Goal: Transaction & Acquisition: Purchase product/service

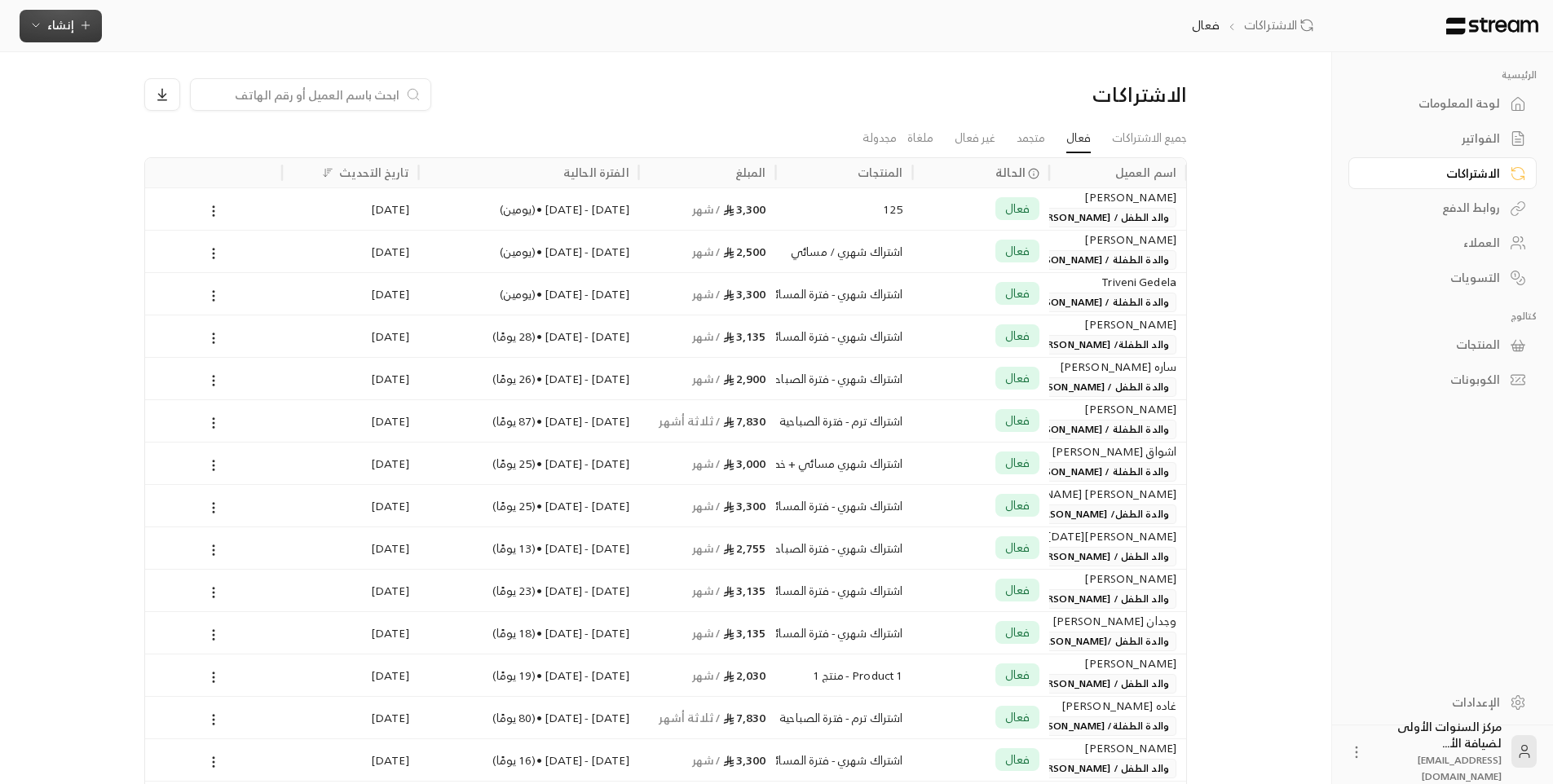
click at [86, 18] on span "إنشاء" at bounding box center [61, 24] width 63 height 20
click at [172, 102] on div "إنشاء فاتورة مرة واحدة بسهولة للمعاملات السريعة." at bounding box center [141, 102] width 205 height 32
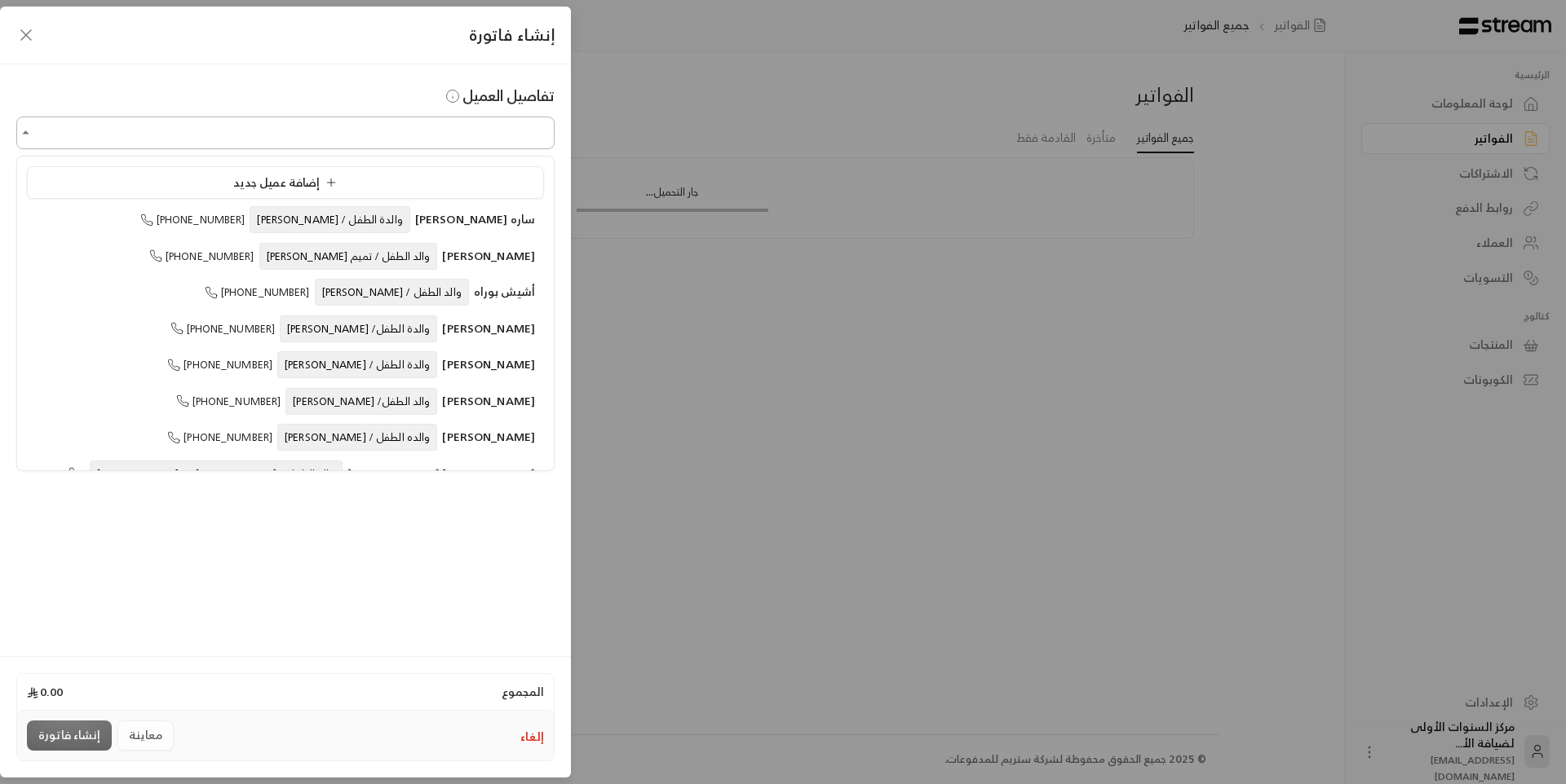
click at [430, 137] on input "اختر العميل" at bounding box center [285, 133] width 538 height 29
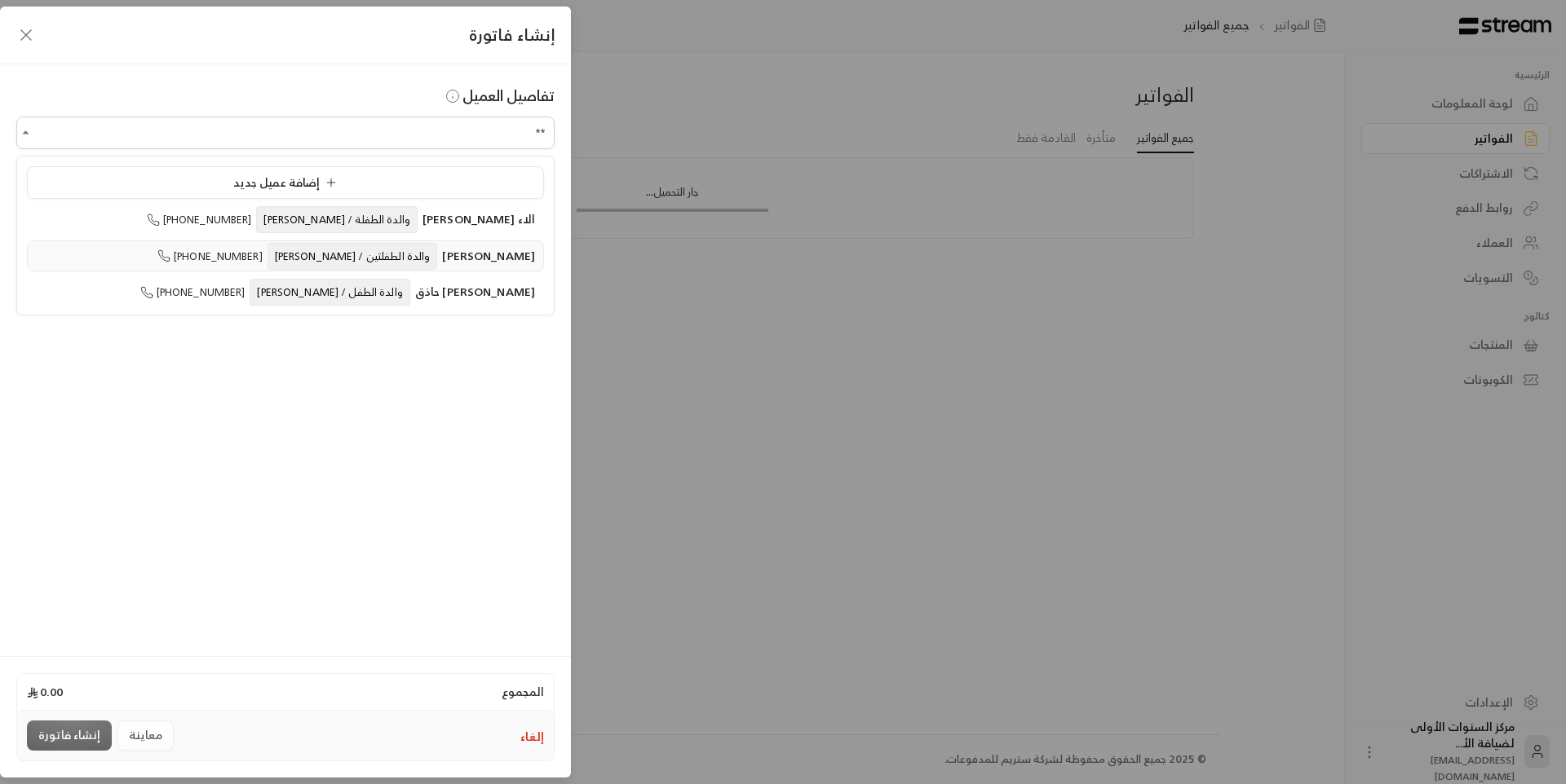
click at [330, 257] on span "والدة الطفلتين / [PERSON_NAME]" at bounding box center [352, 257] width 170 height 27
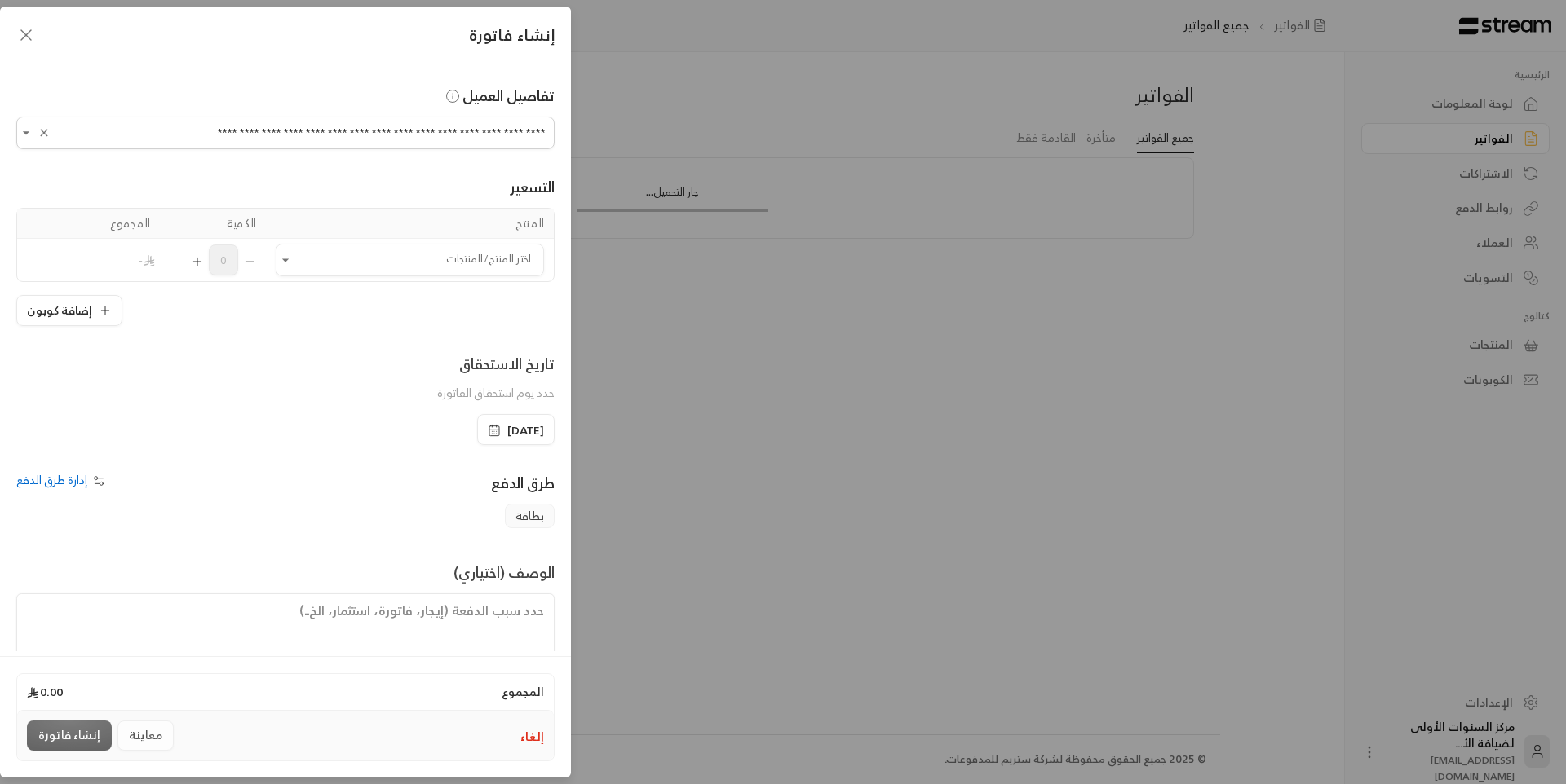
type input "**********"
click at [405, 279] on td "اختر المنتج/المنتجات اختر المنتج/المنتجات" at bounding box center [410, 259] width 288 height 43
click at [416, 268] on input "اختر العميل" at bounding box center [410, 260] width 268 height 29
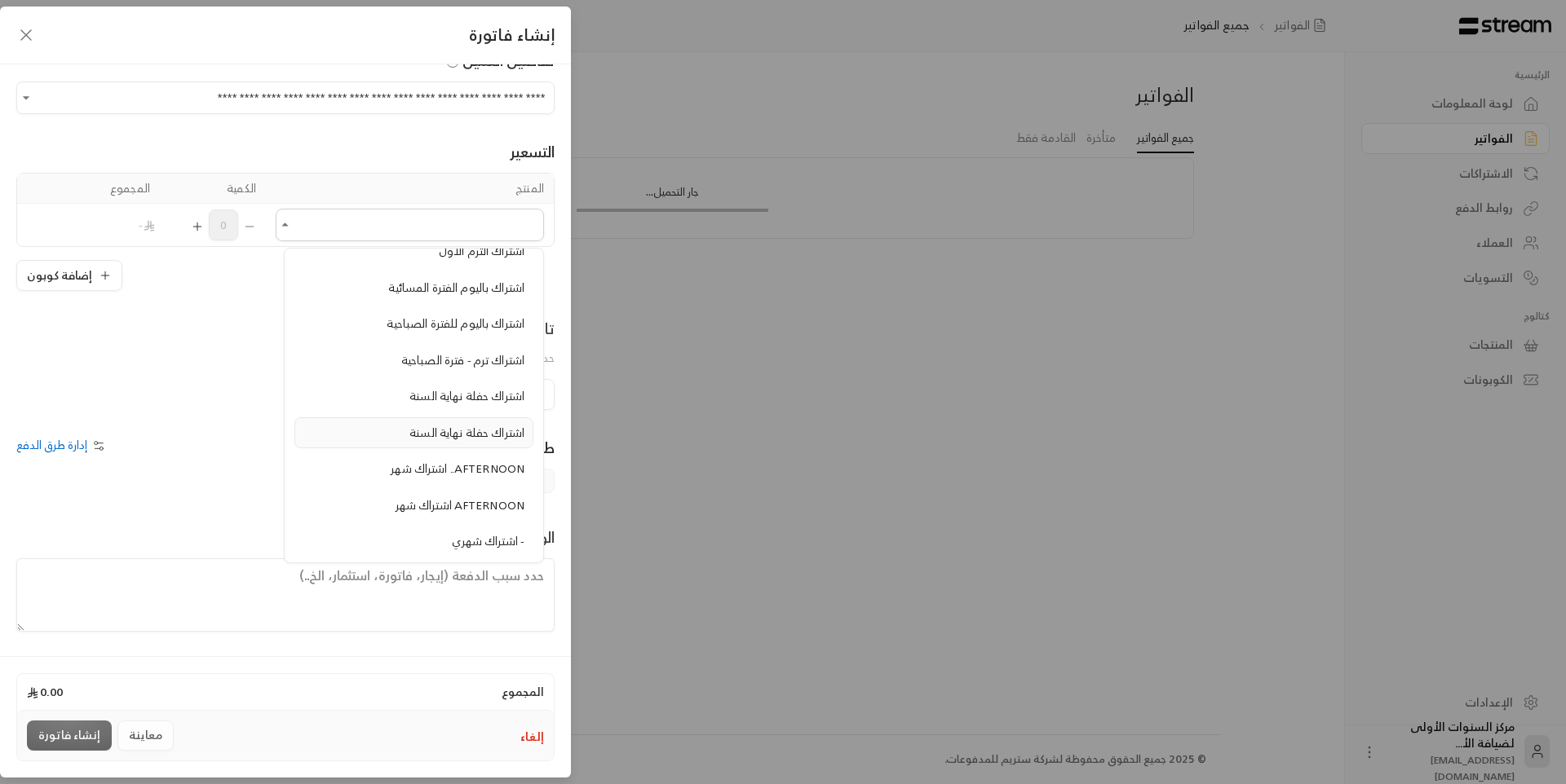
scroll to position [489, 0]
click at [433, 428] on span "اشتراك باليوم للفترة الصباحية" at bounding box center [455, 426] width 138 height 20
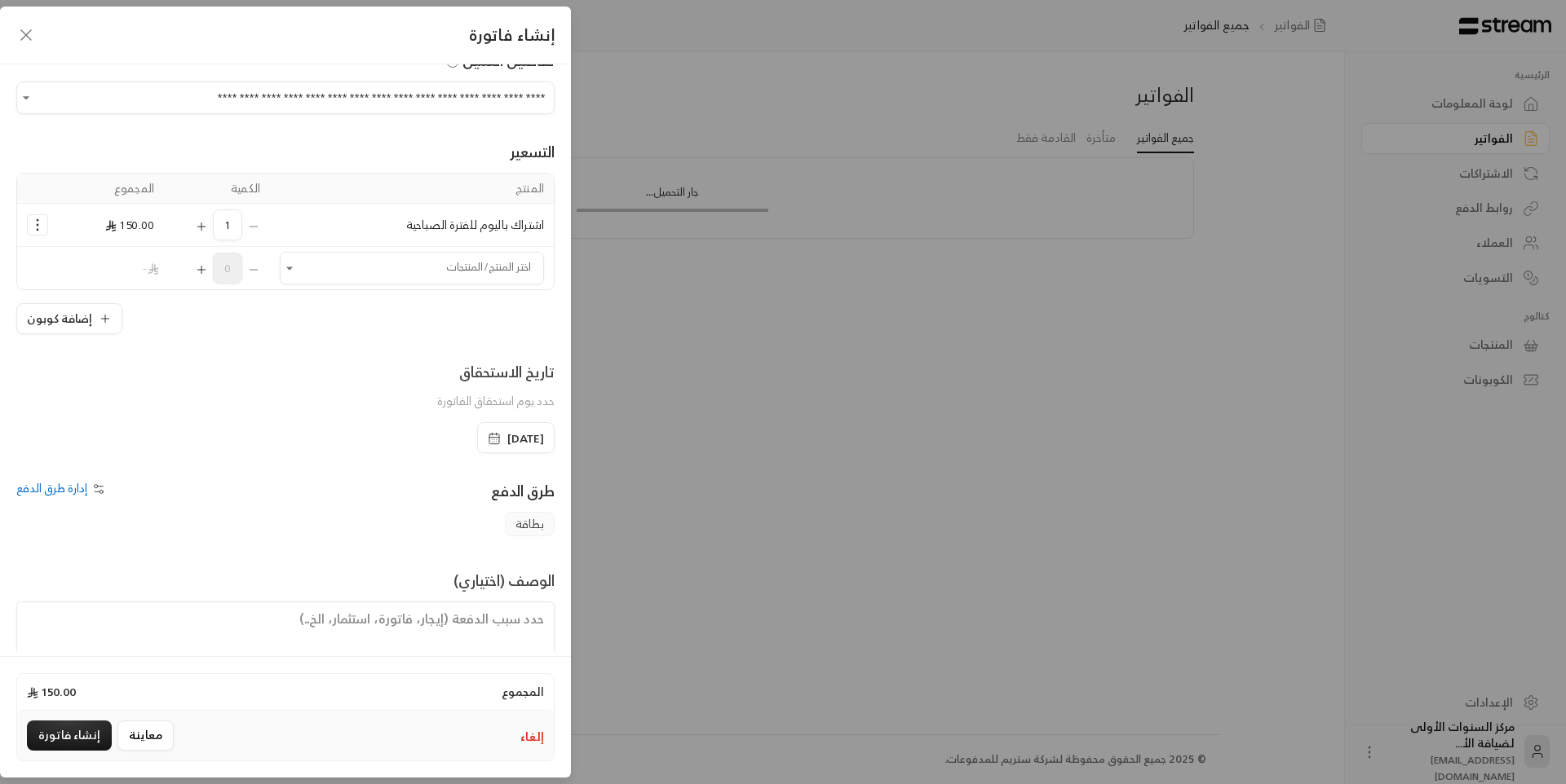
click at [208, 222] on icon "Selected Products" at bounding box center [202, 227] width 13 height 13
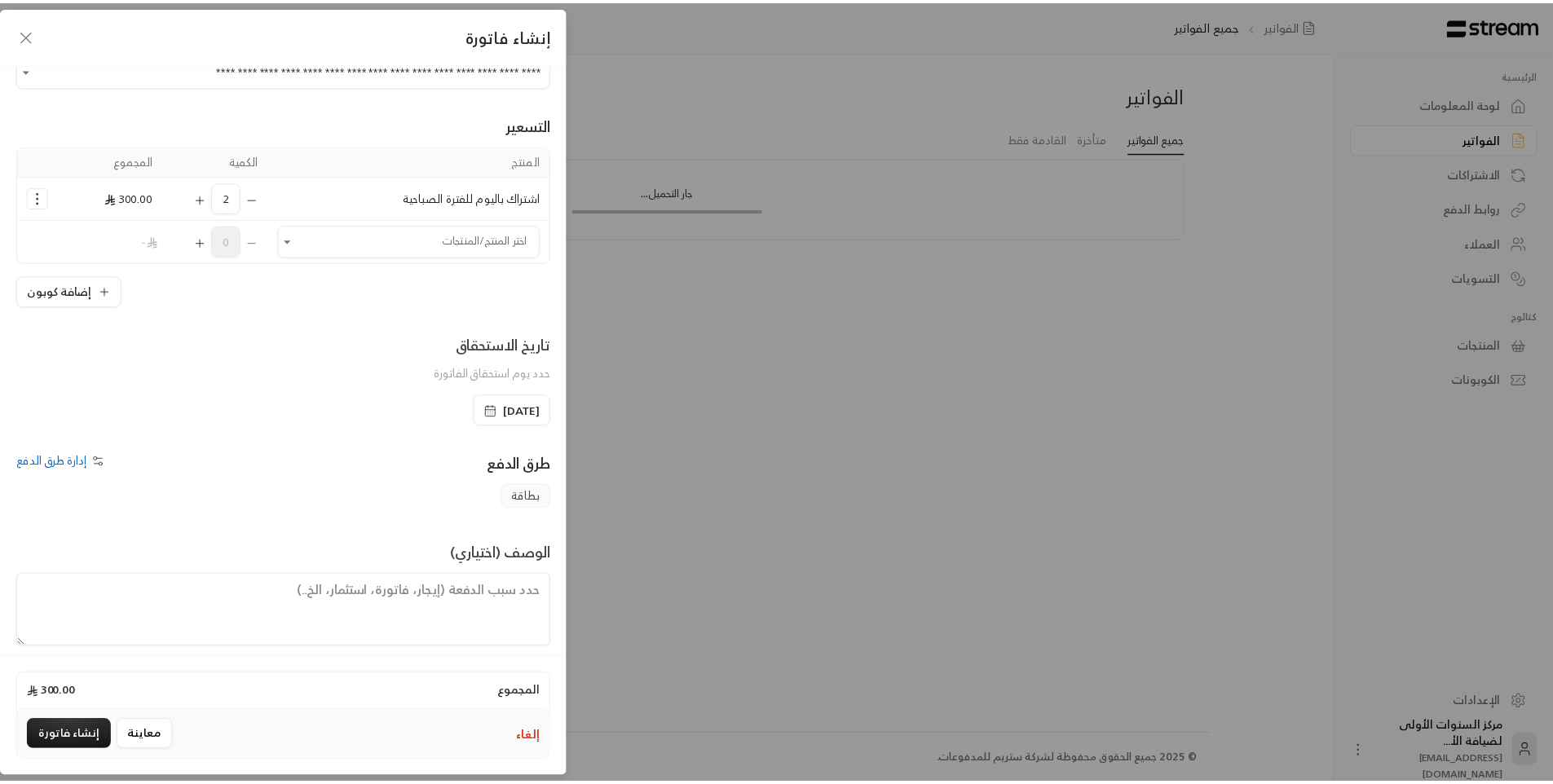
scroll to position [78, 0]
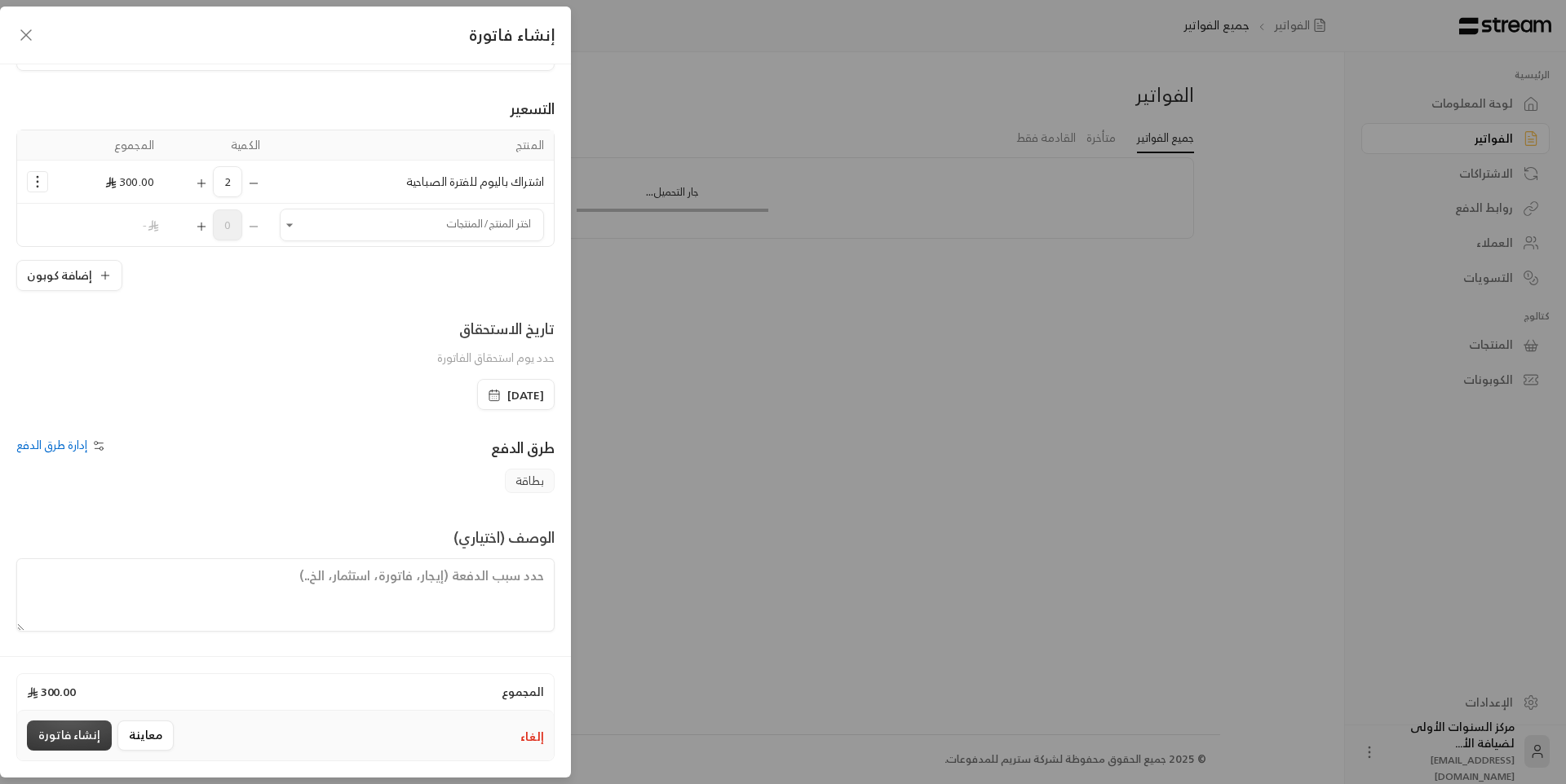
click at [81, 732] on button "إنشاء فاتورة" at bounding box center [68, 736] width 85 height 30
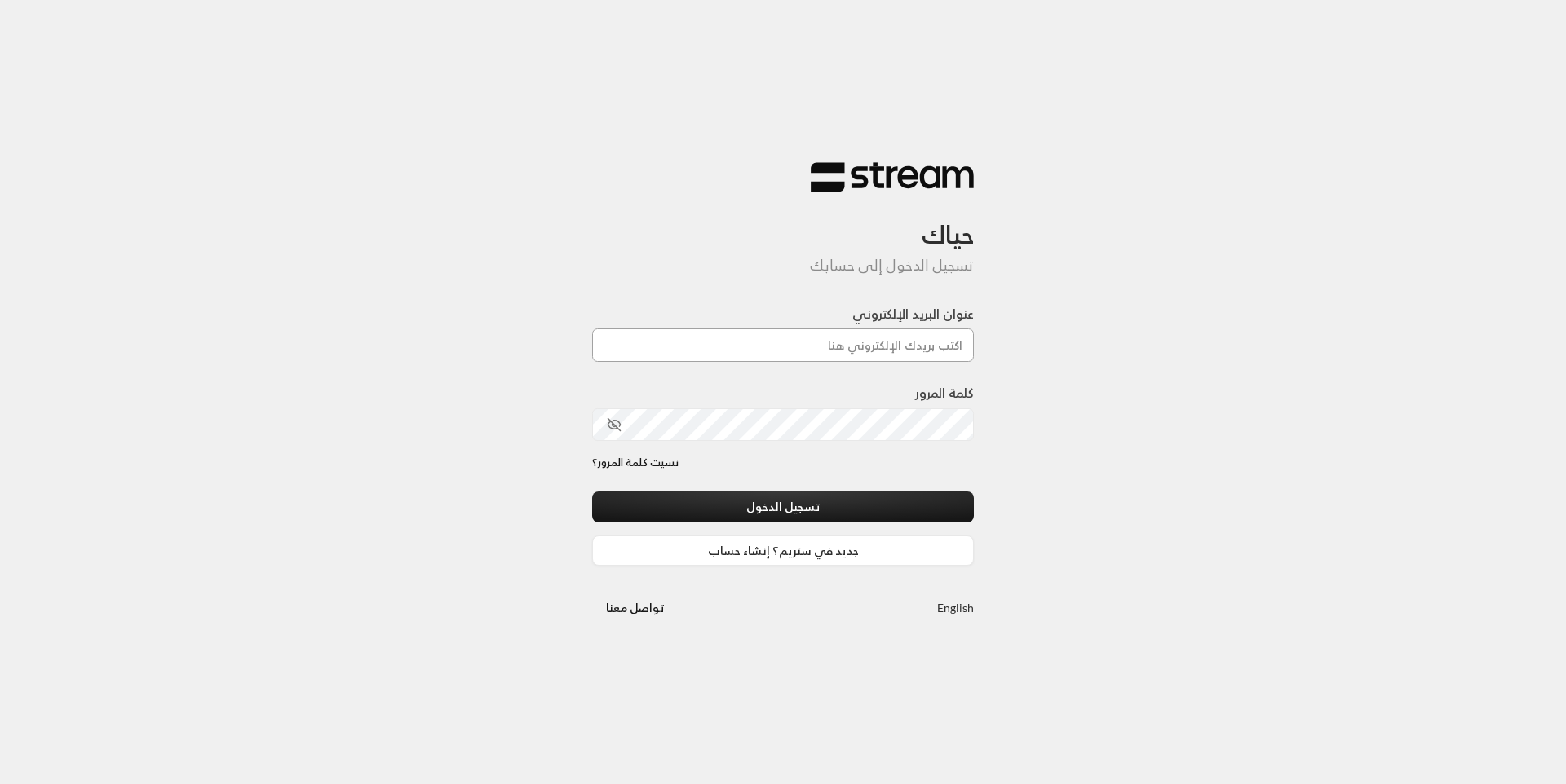
click at [869, 341] on input "عنوان البريد الإلكتروني" at bounding box center [783, 345] width 381 height 33
type input "[EMAIL_ADDRESS][DOMAIN_NAME]"
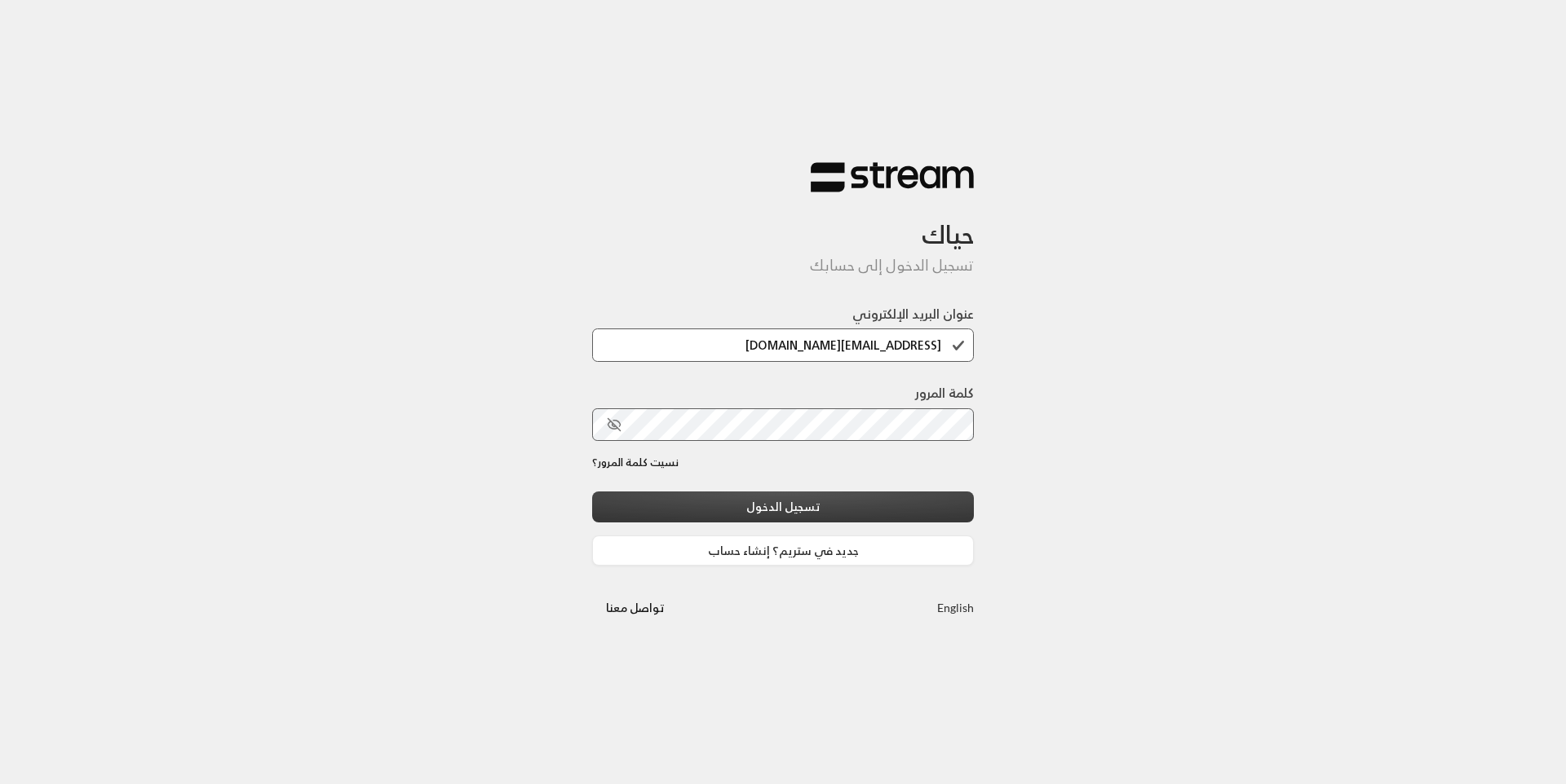
click at [840, 496] on button "تسجيل الدخول" at bounding box center [783, 507] width 381 height 30
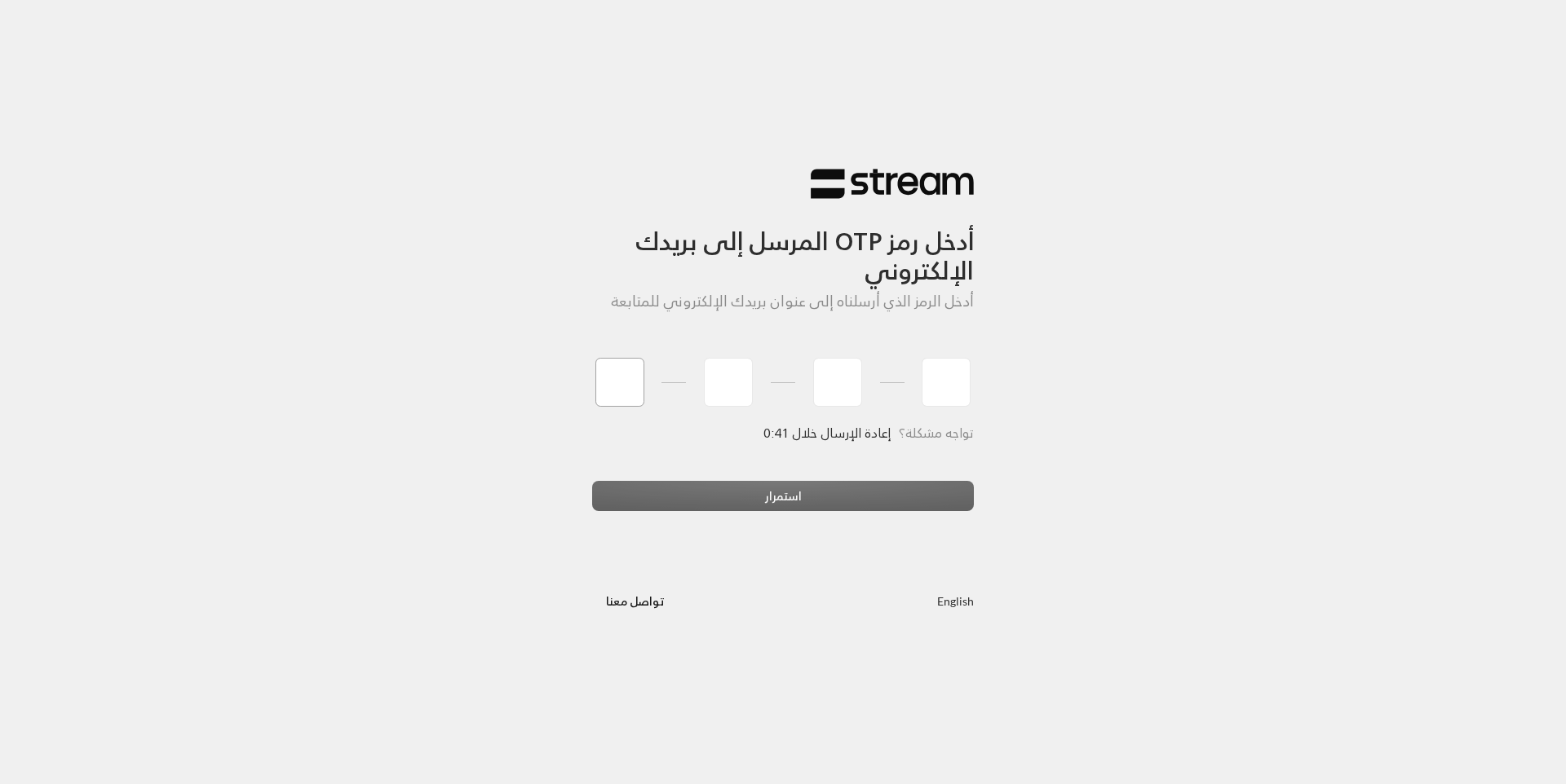
type input "6"
type input "2"
type input "5"
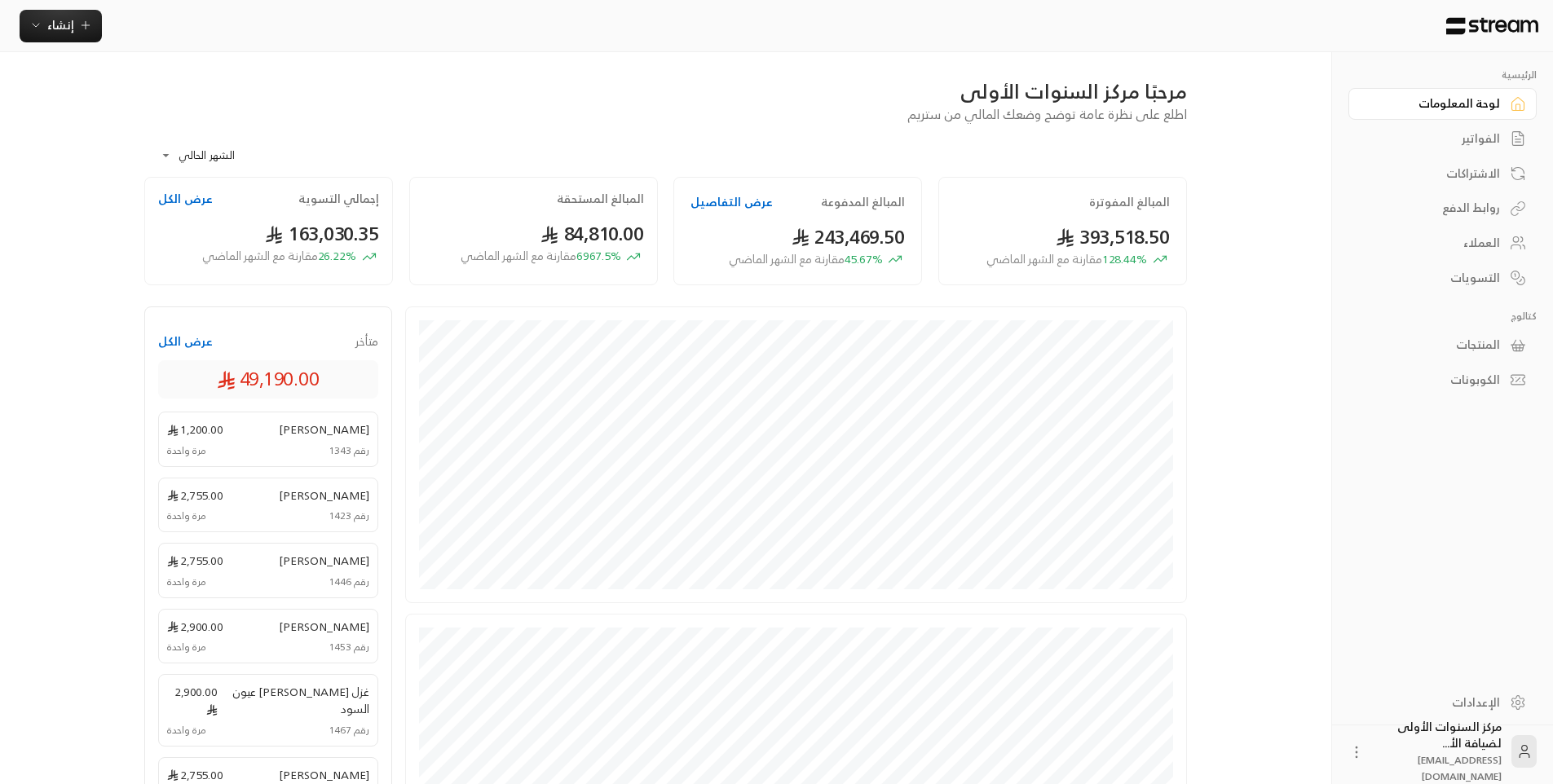
click at [1462, 136] on div "الفواتير" at bounding box center [1434, 138] width 131 height 16
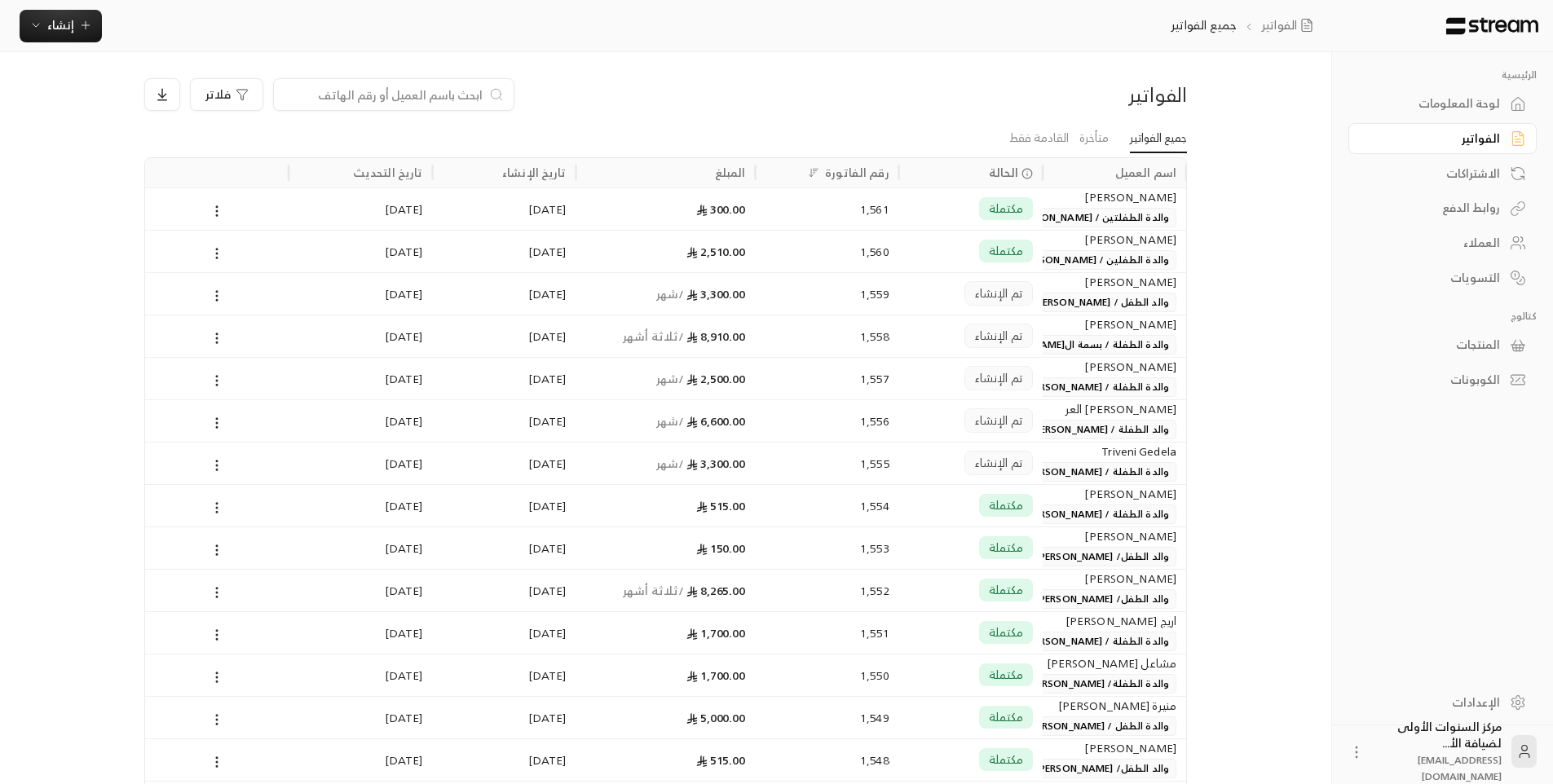
click at [1478, 182] on div "الاشتراكات" at bounding box center [1434, 173] width 131 height 16
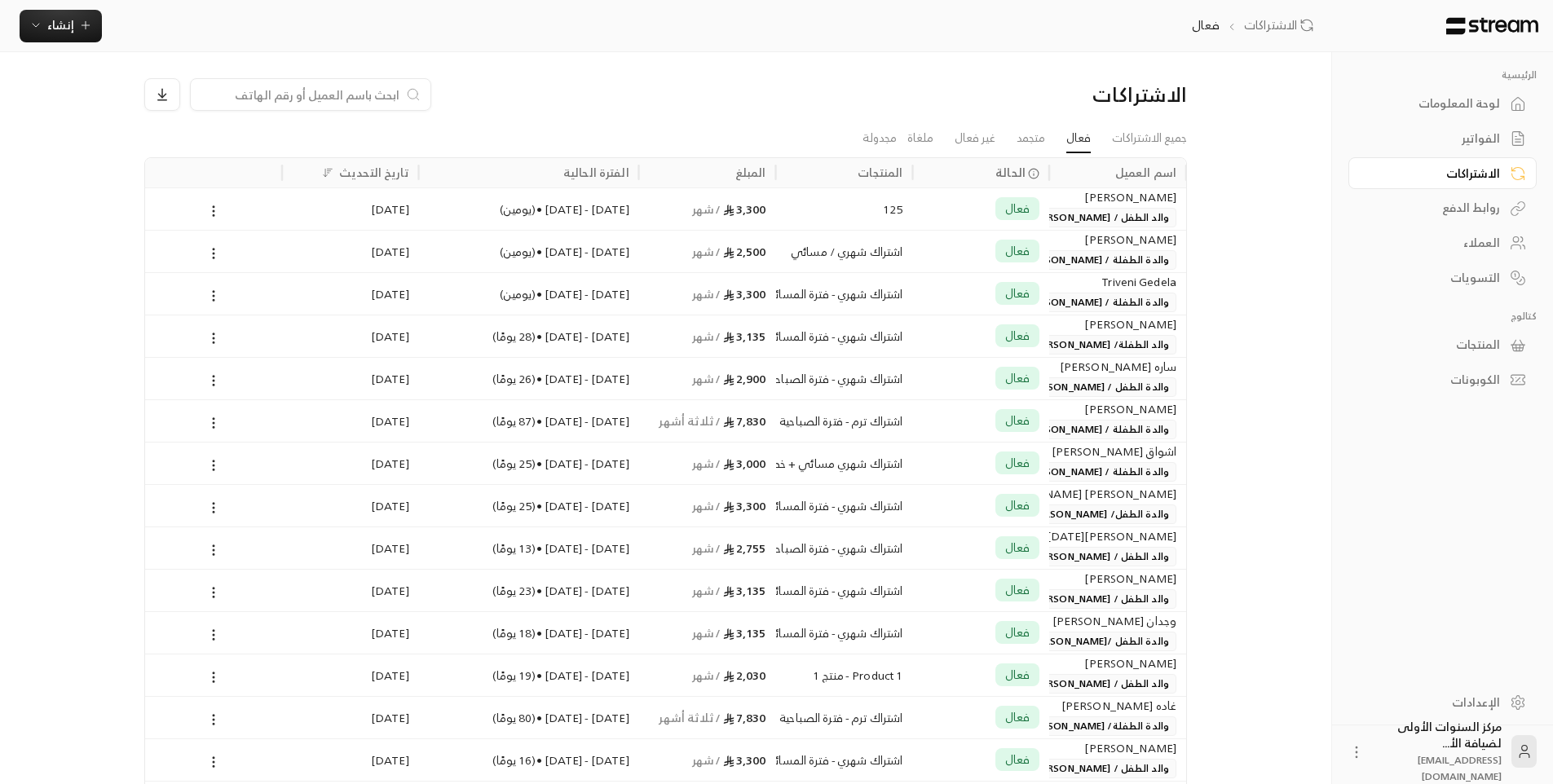
click at [1489, 113] on link "لوحة المعلومات" at bounding box center [1443, 104] width 188 height 31
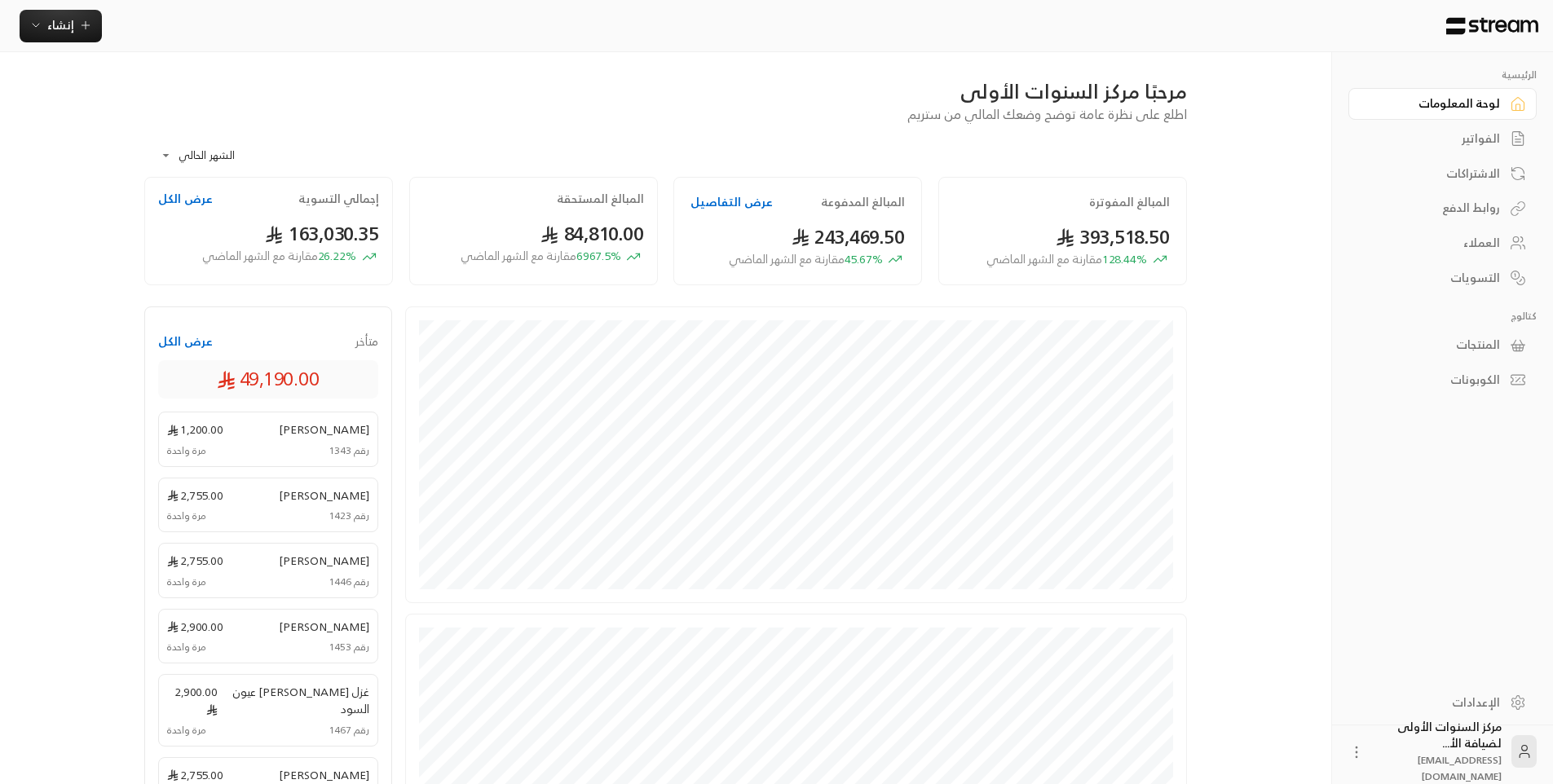
click at [57, 4] on div "إنشاء" at bounding box center [669, 26] width 1338 height 52
click at [65, 23] on span "إنشاء" at bounding box center [61, 24] width 27 height 20
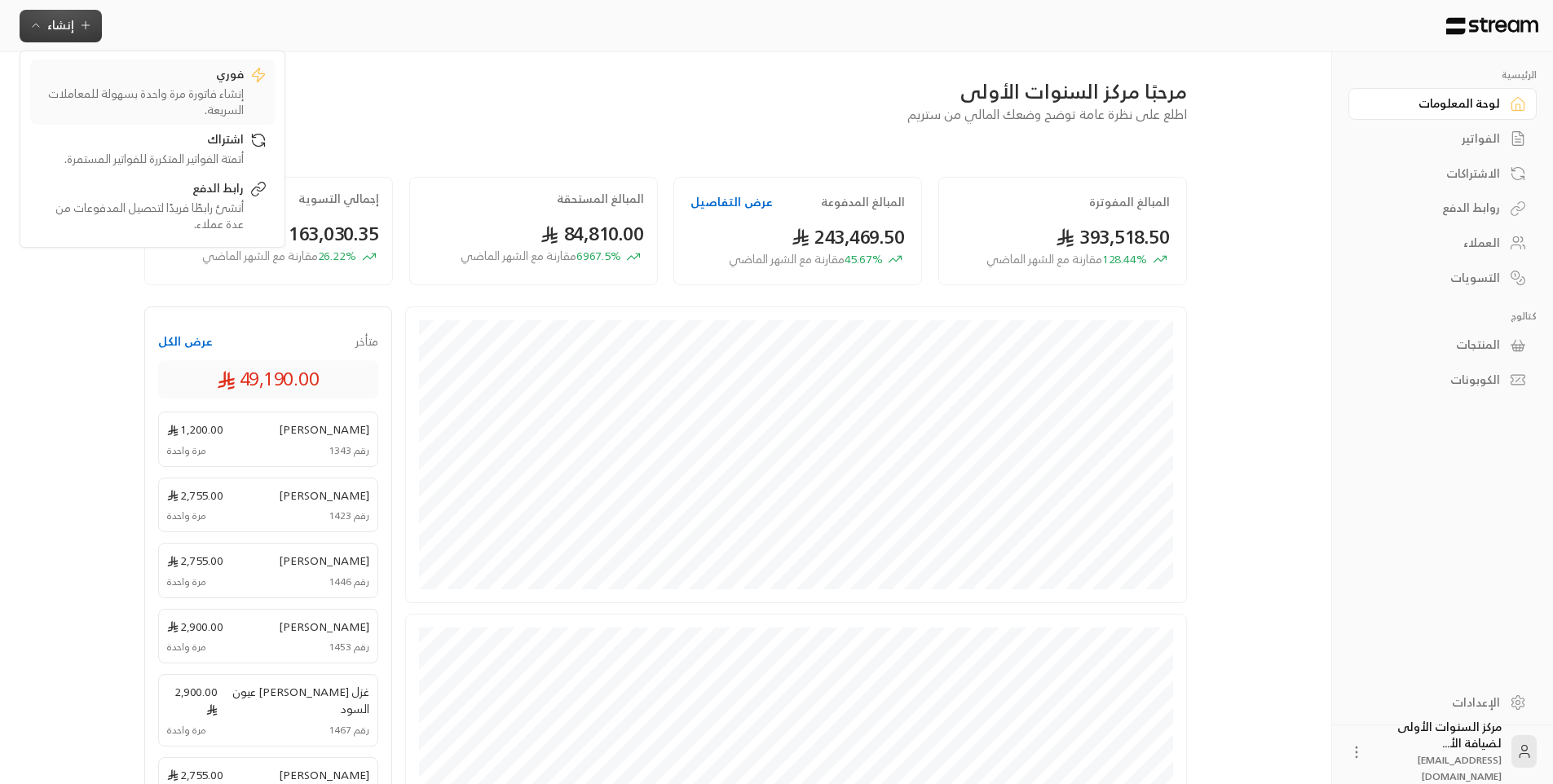
click at [213, 95] on div "إنشاء فاتورة مرة واحدة بسهولة للمعاملات السريعة." at bounding box center [141, 102] width 205 height 32
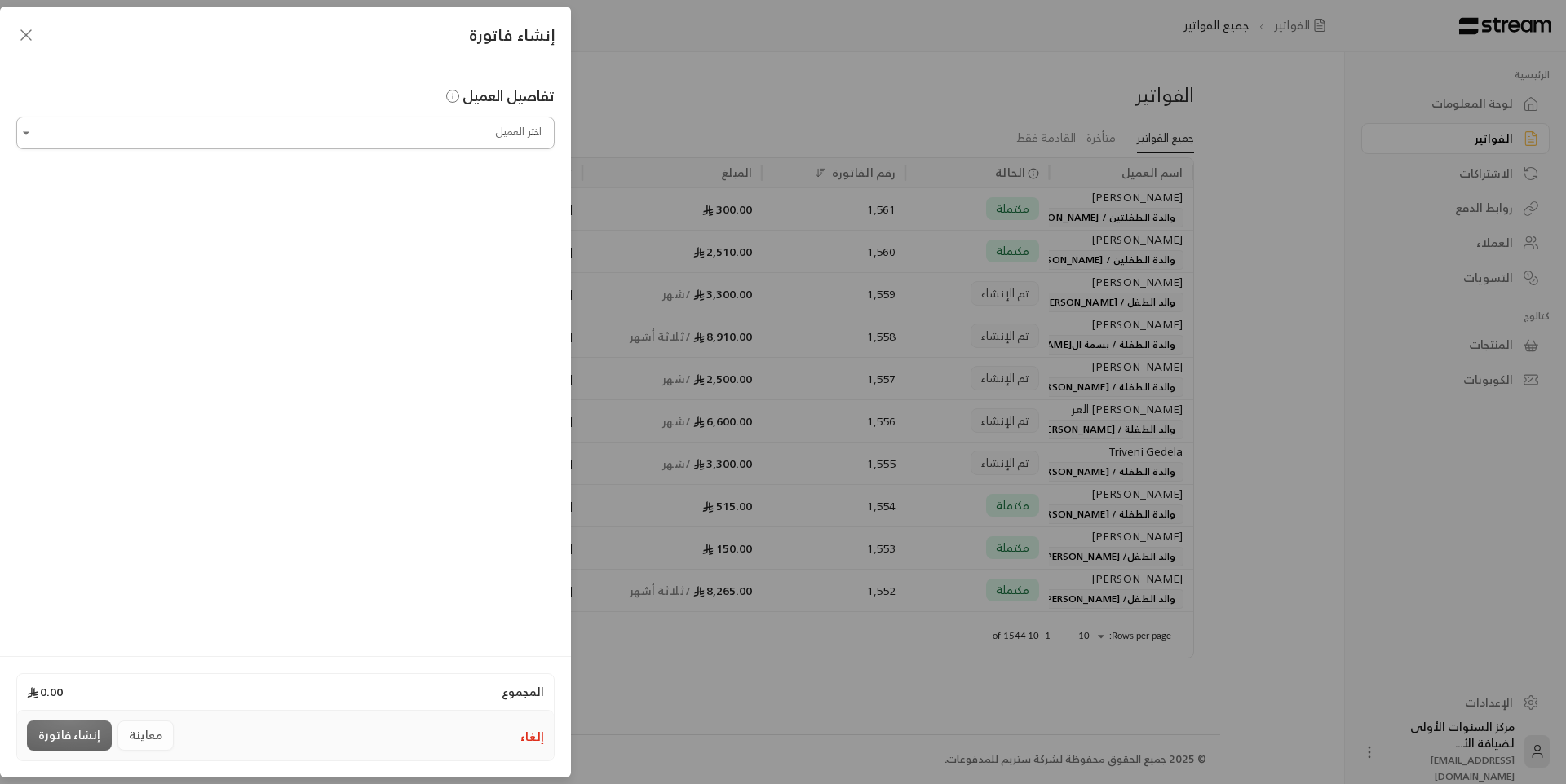
click at [430, 138] on input "اختر العميل" at bounding box center [285, 133] width 538 height 29
type input "*"
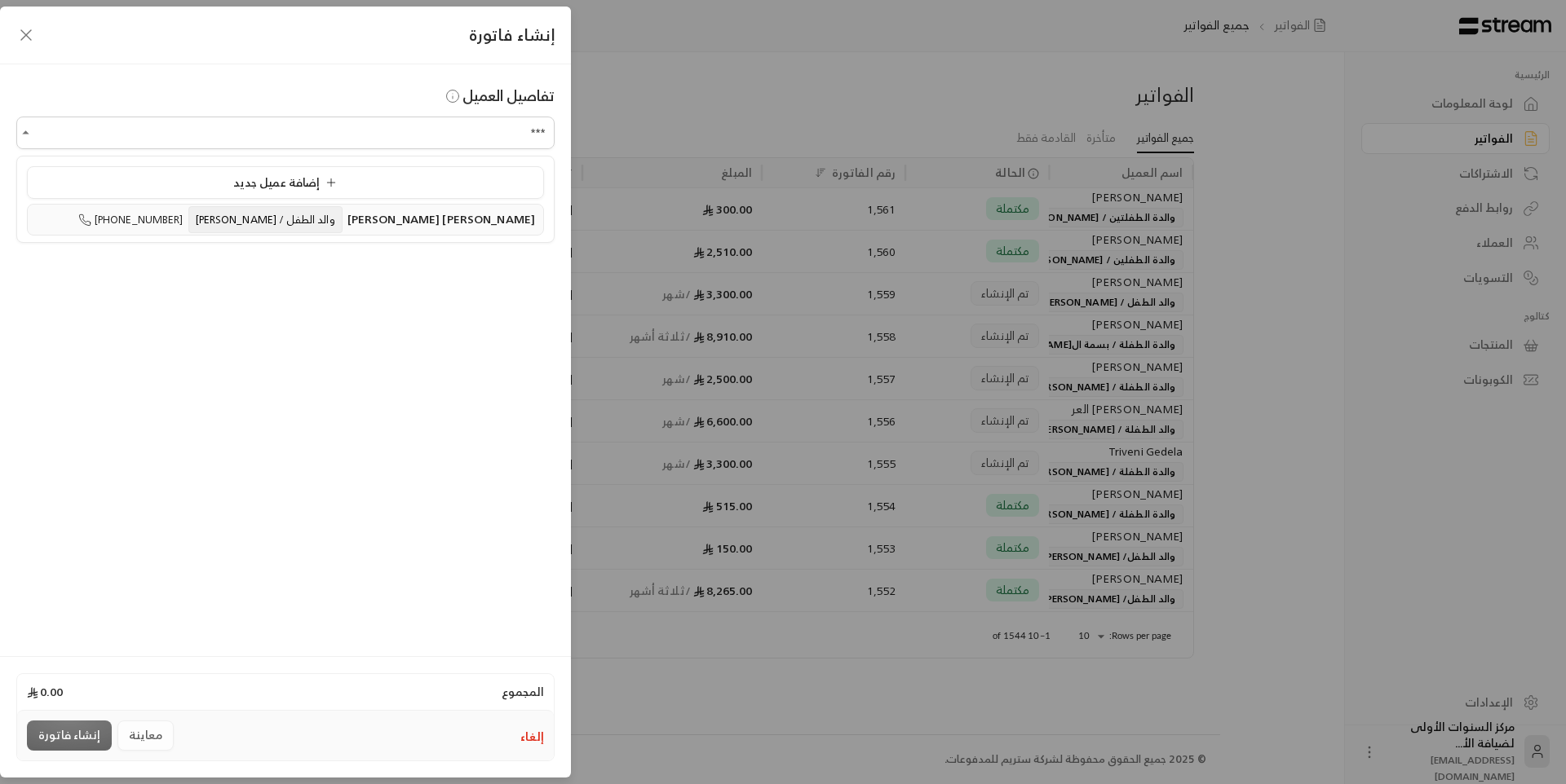
click at [342, 230] on span "والد الطفل / [PERSON_NAME]" at bounding box center [265, 220] width 154 height 27
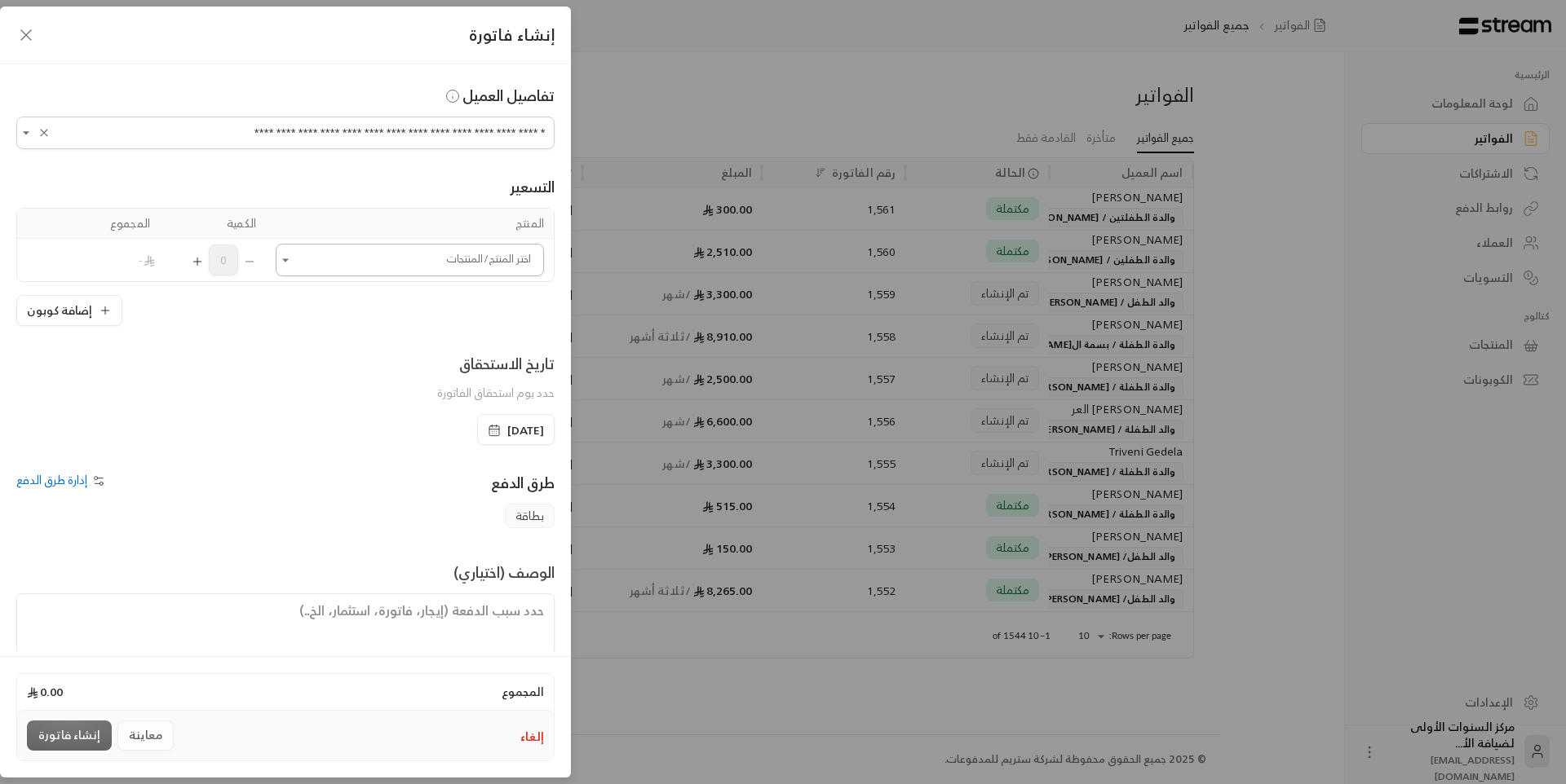
type input "**********"
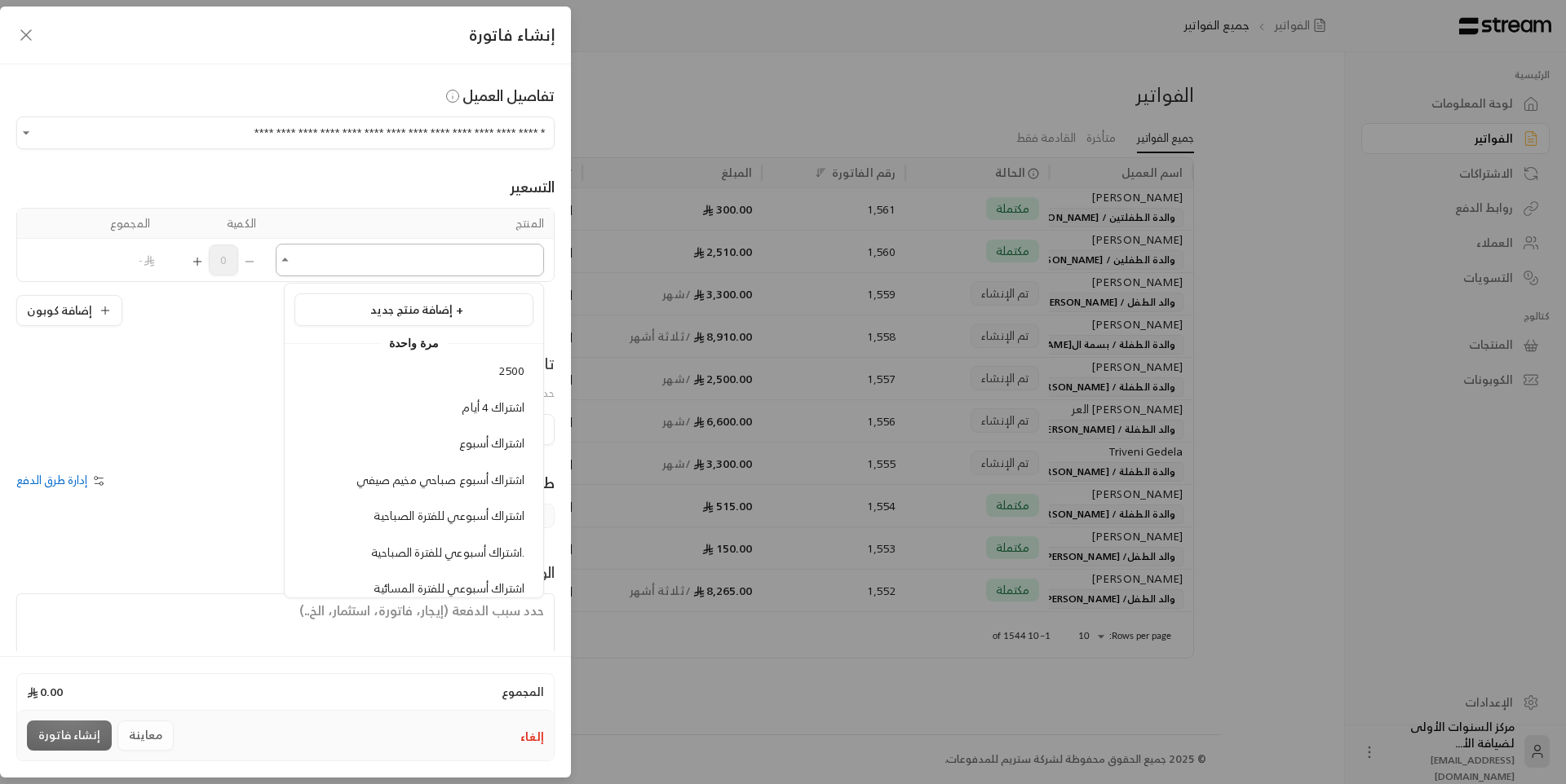
click at [463, 263] on input "اختر العميل" at bounding box center [410, 260] width 268 height 29
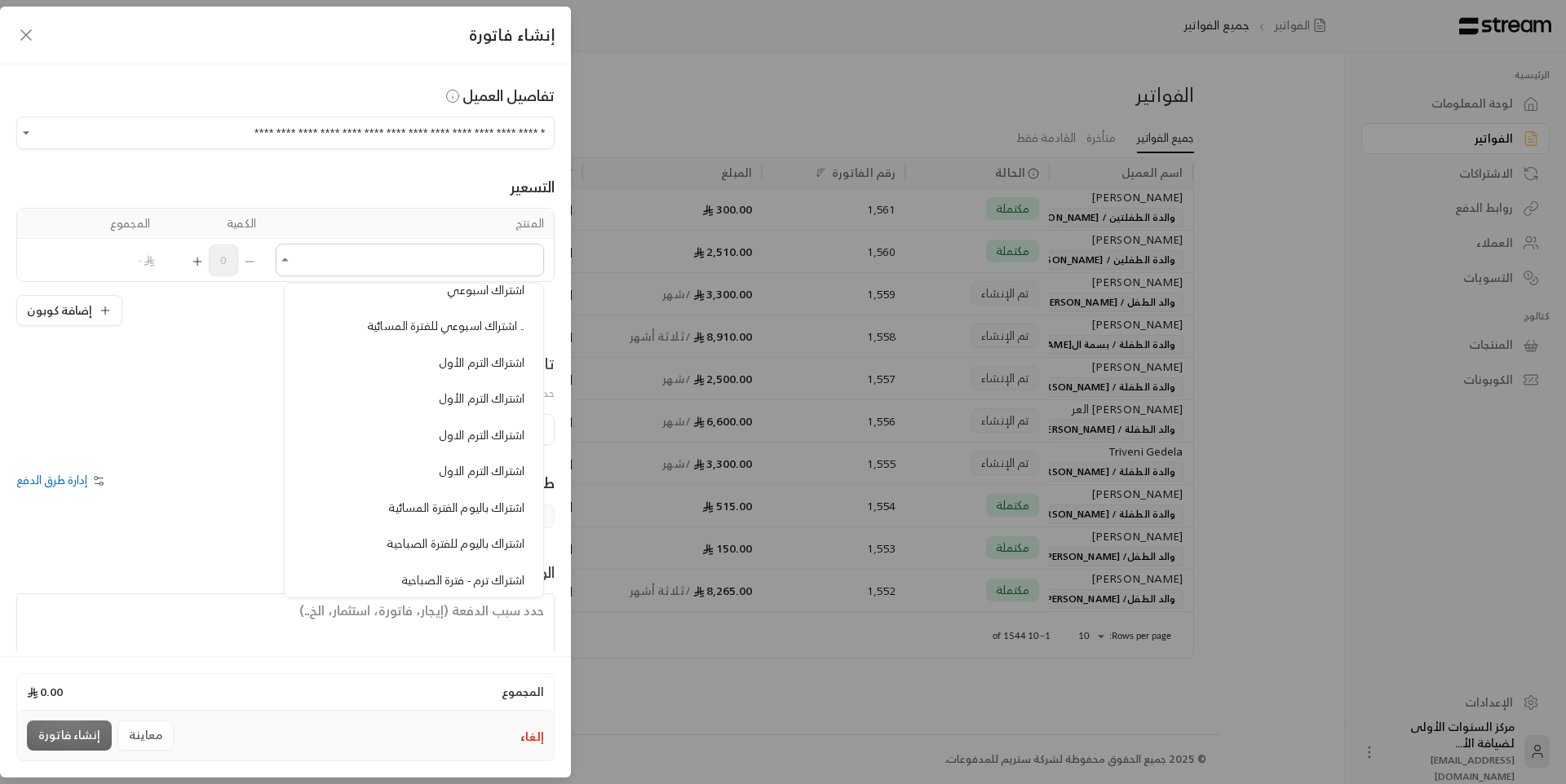
scroll to position [489, 0]
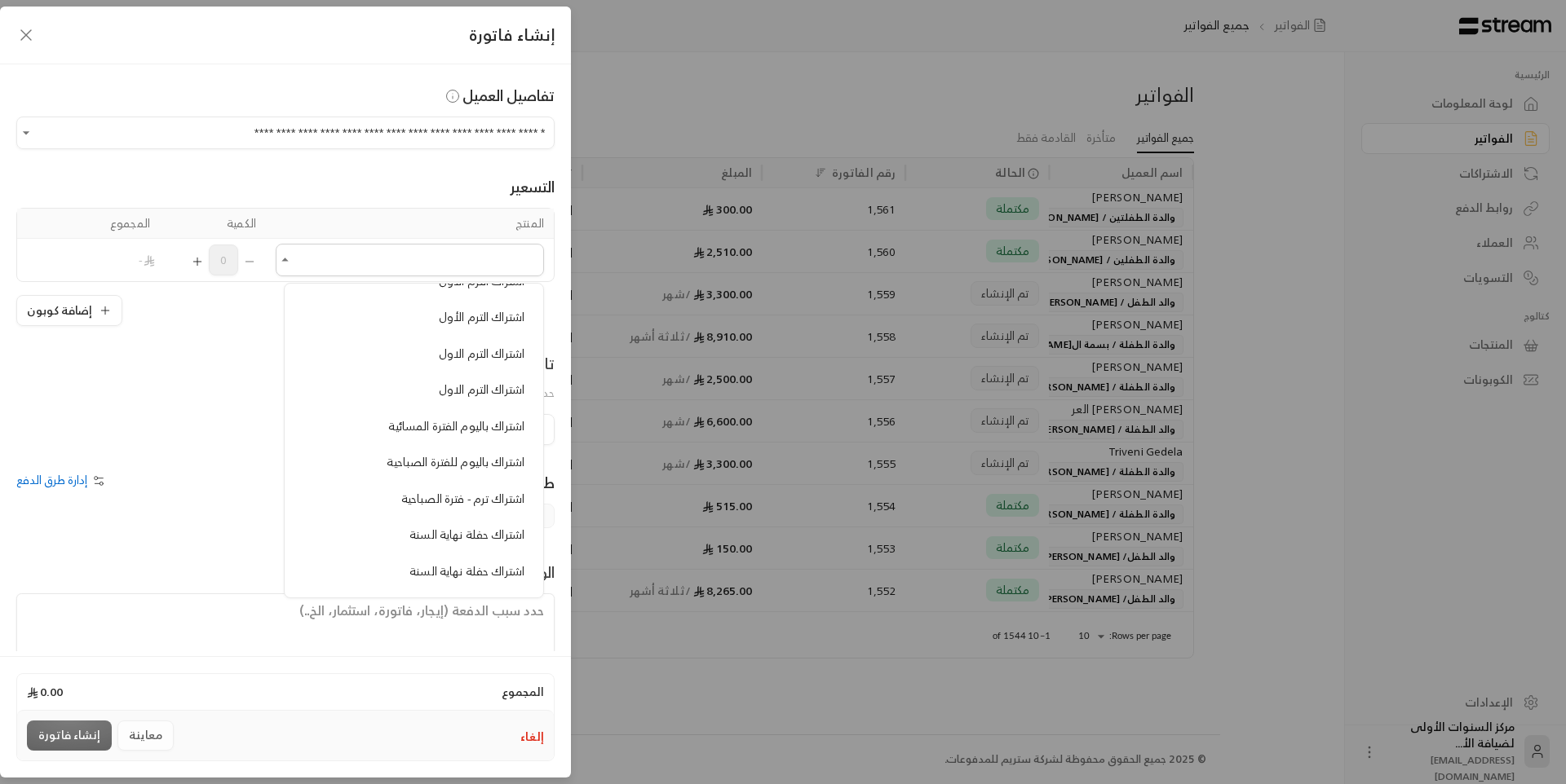
click at [478, 416] on span "اشتراك باليوم الفترة المسائية" at bounding box center [455, 426] width 136 height 20
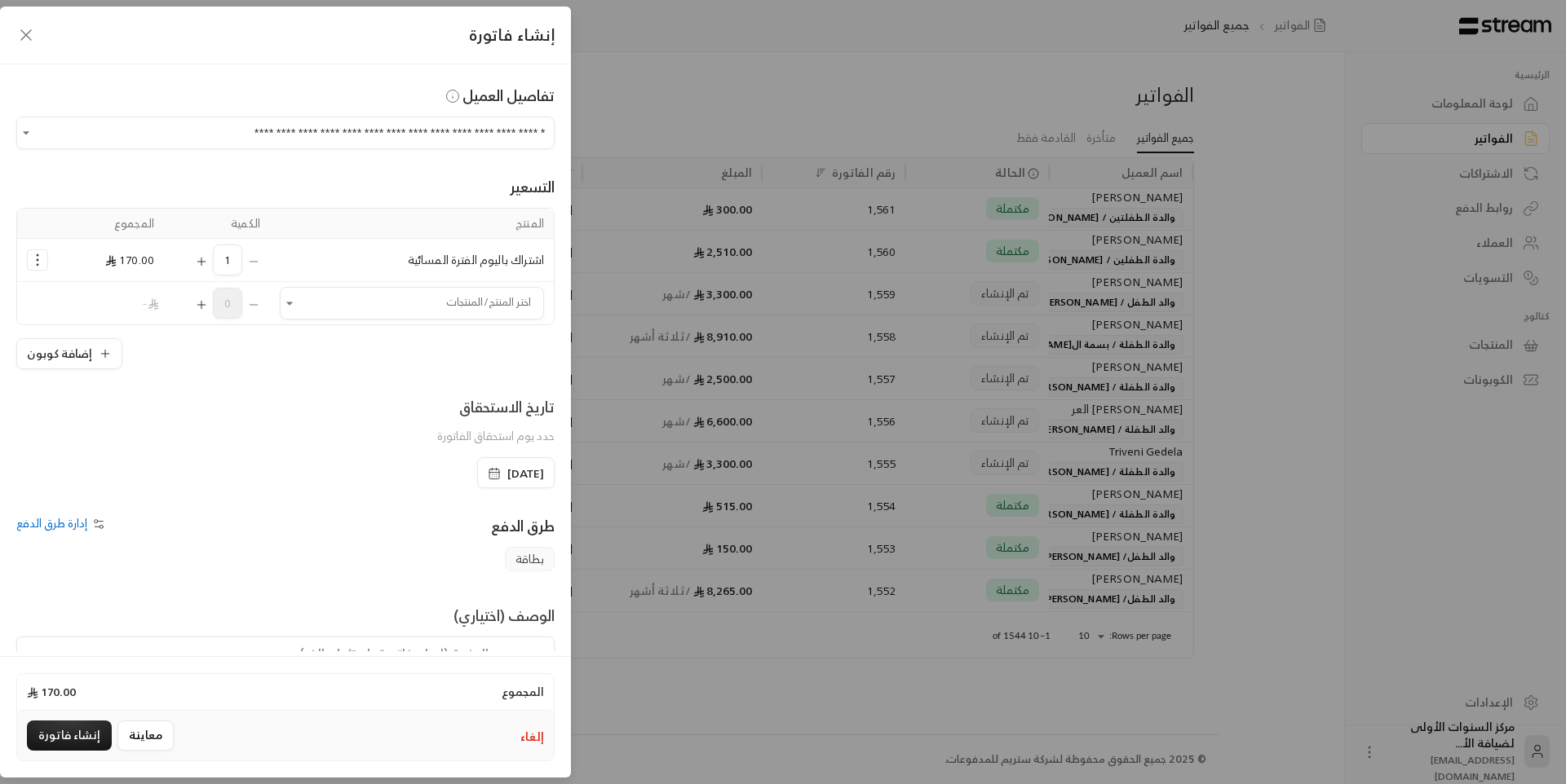
click at [208, 262] on icon "Selected Products" at bounding box center [202, 262] width 13 height 13
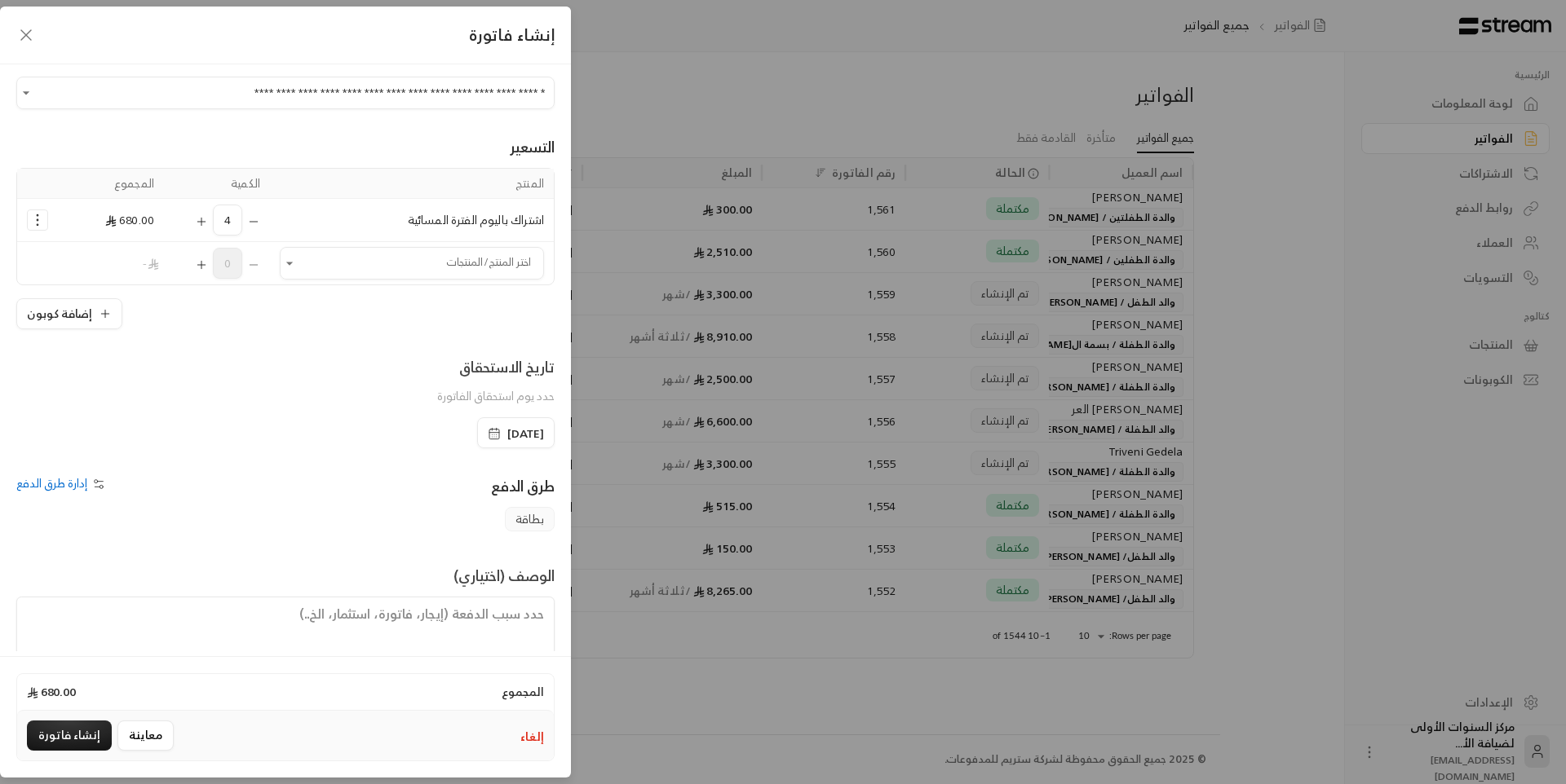
scroll to position [78, 0]
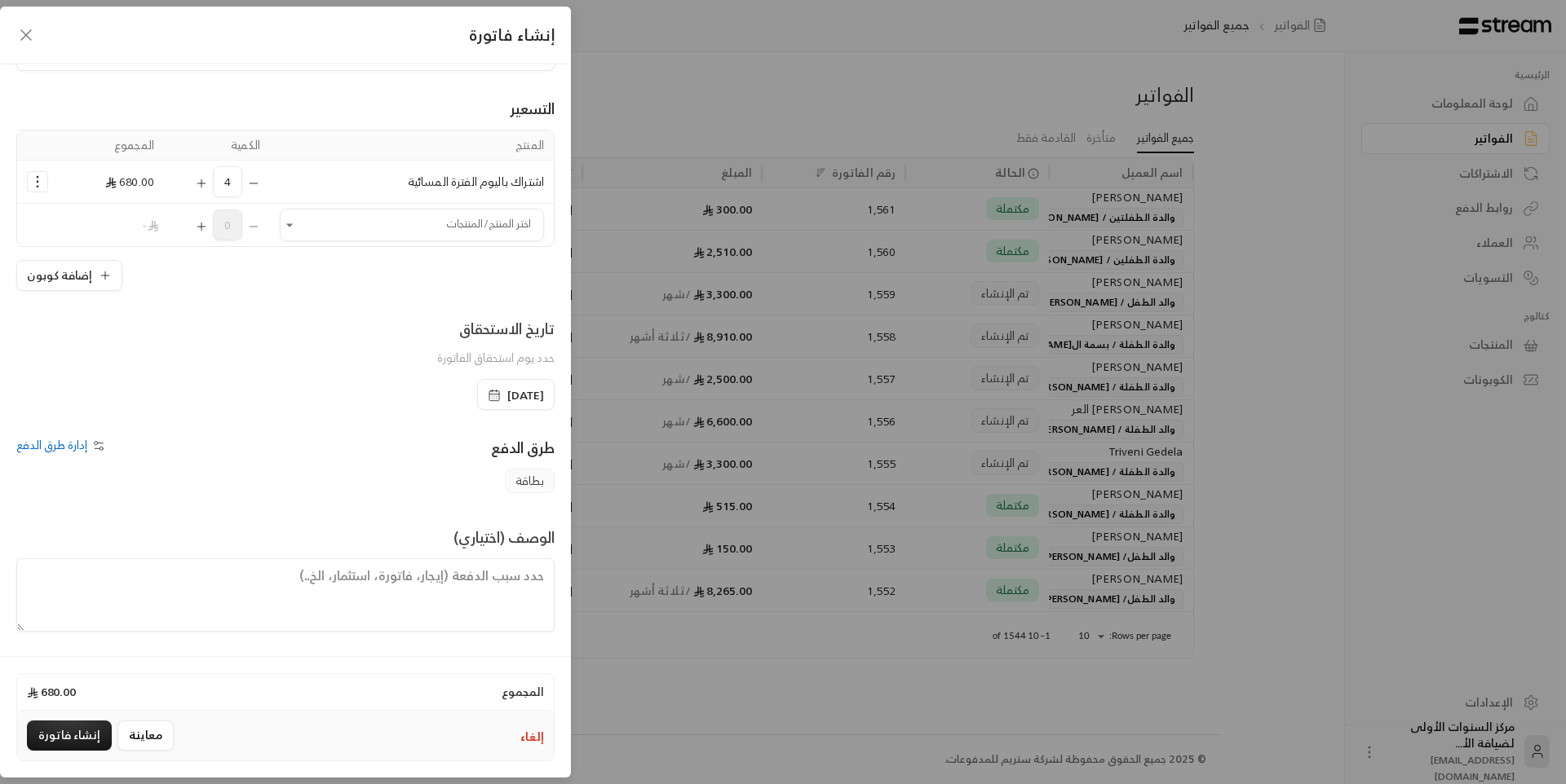
click at [429, 585] on textarea at bounding box center [285, 595] width 538 height 73
click at [78, 727] on button "إنشاء فاتورة" at bounding box center [68, 736] width 85 height 30
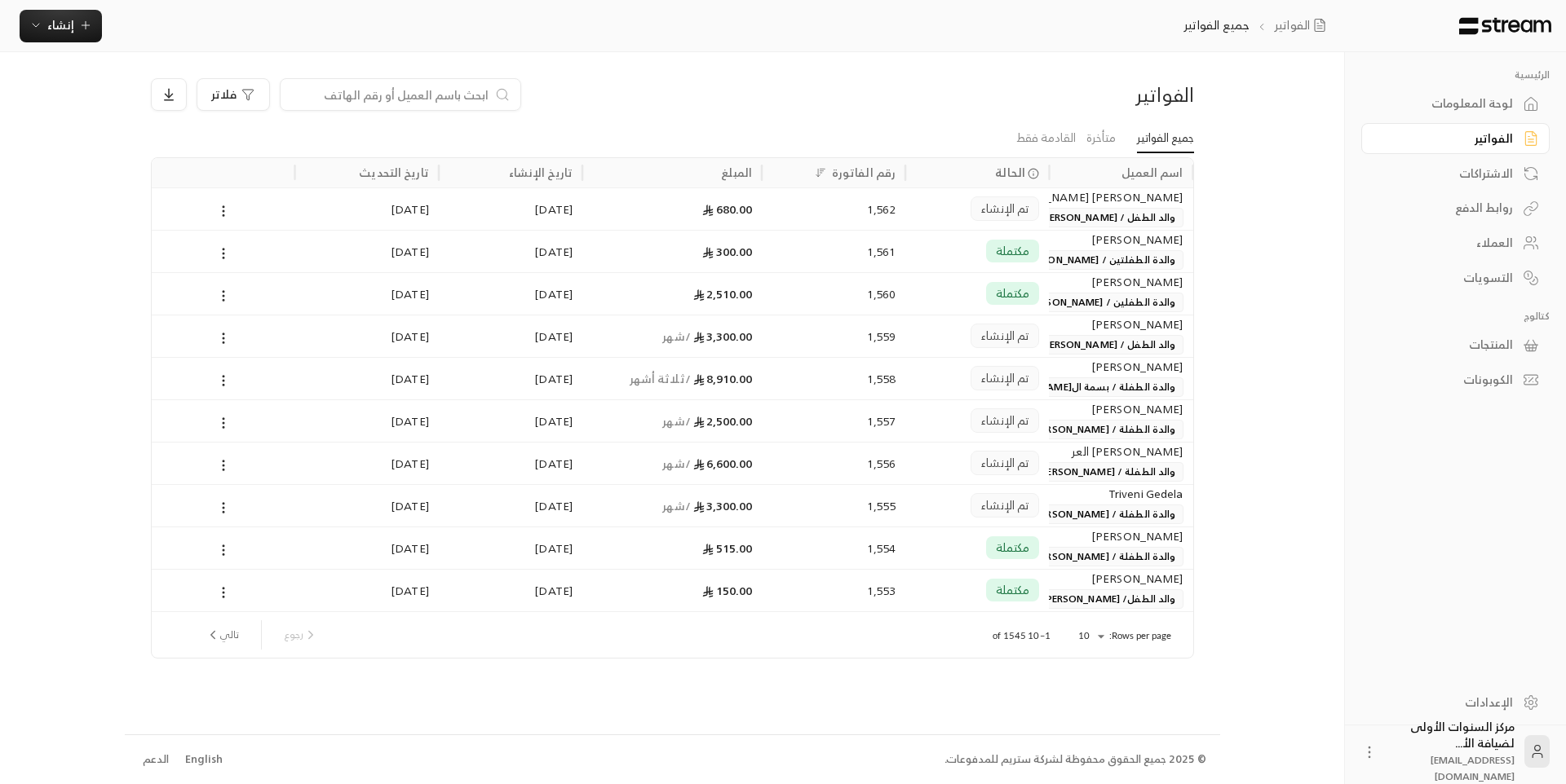
click at [975, 220] on div "تم الإنشاء" at bounding box center [1005, 209] width 68 height 25
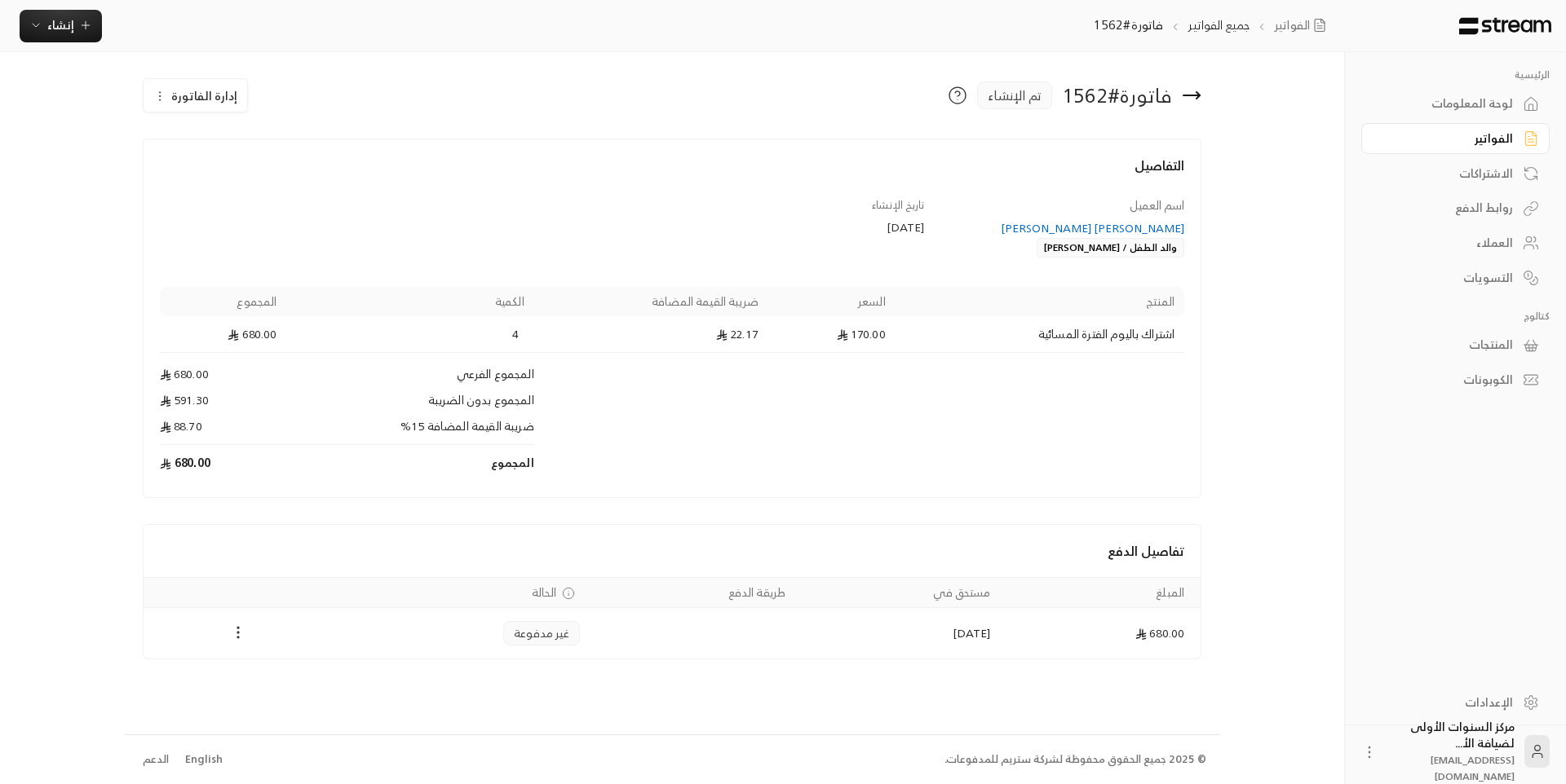
click at [232, 639] on icon "Payments" at bounding box center [238, 632] width 16 height 16
click at [282, 679] on li "تغيير الحالة الى مدفوعة" at bounding box center [296, 675] width 118 height 29
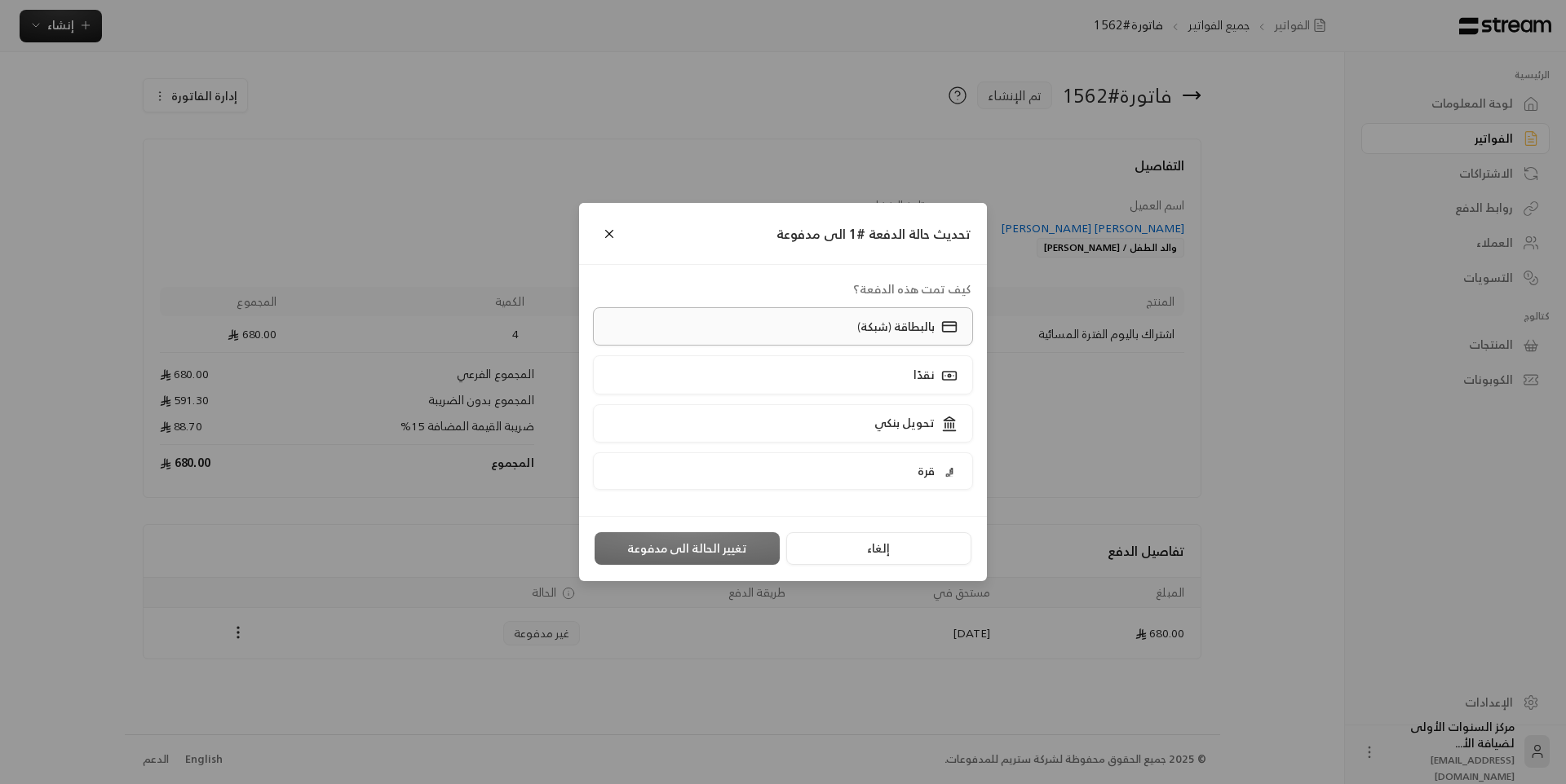
click at [945, 324] on icon at bounding box center [949, 326] width 16 height 16
click at [724, 552] on button "تغيير الحالة الى مدفوعة" at bounding box center [686, 548] width 185 height 32
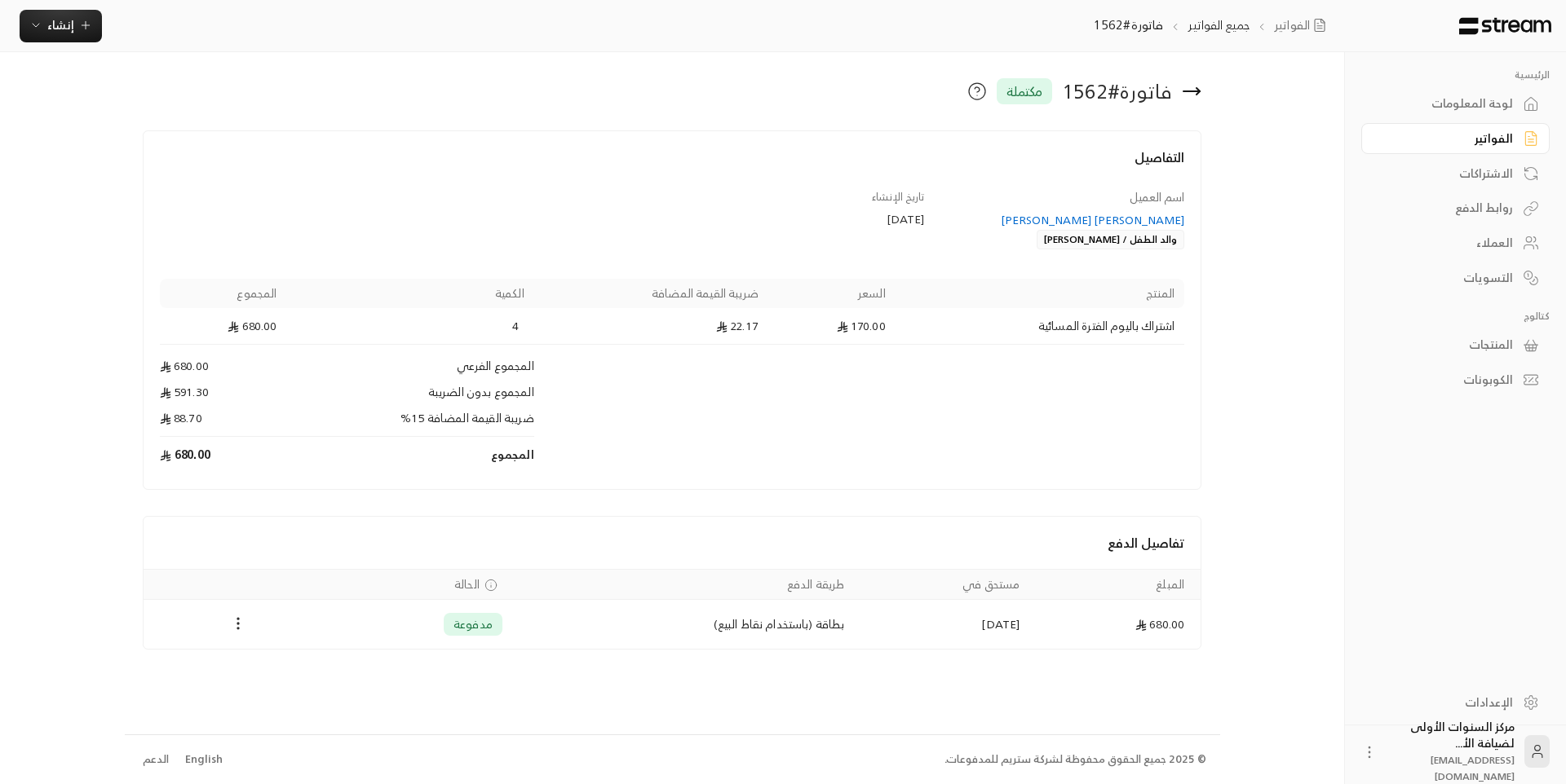
click at [1460, 104] on div "لوحة المعلومات" at bounding box center [1447, 103] width 131 height 16
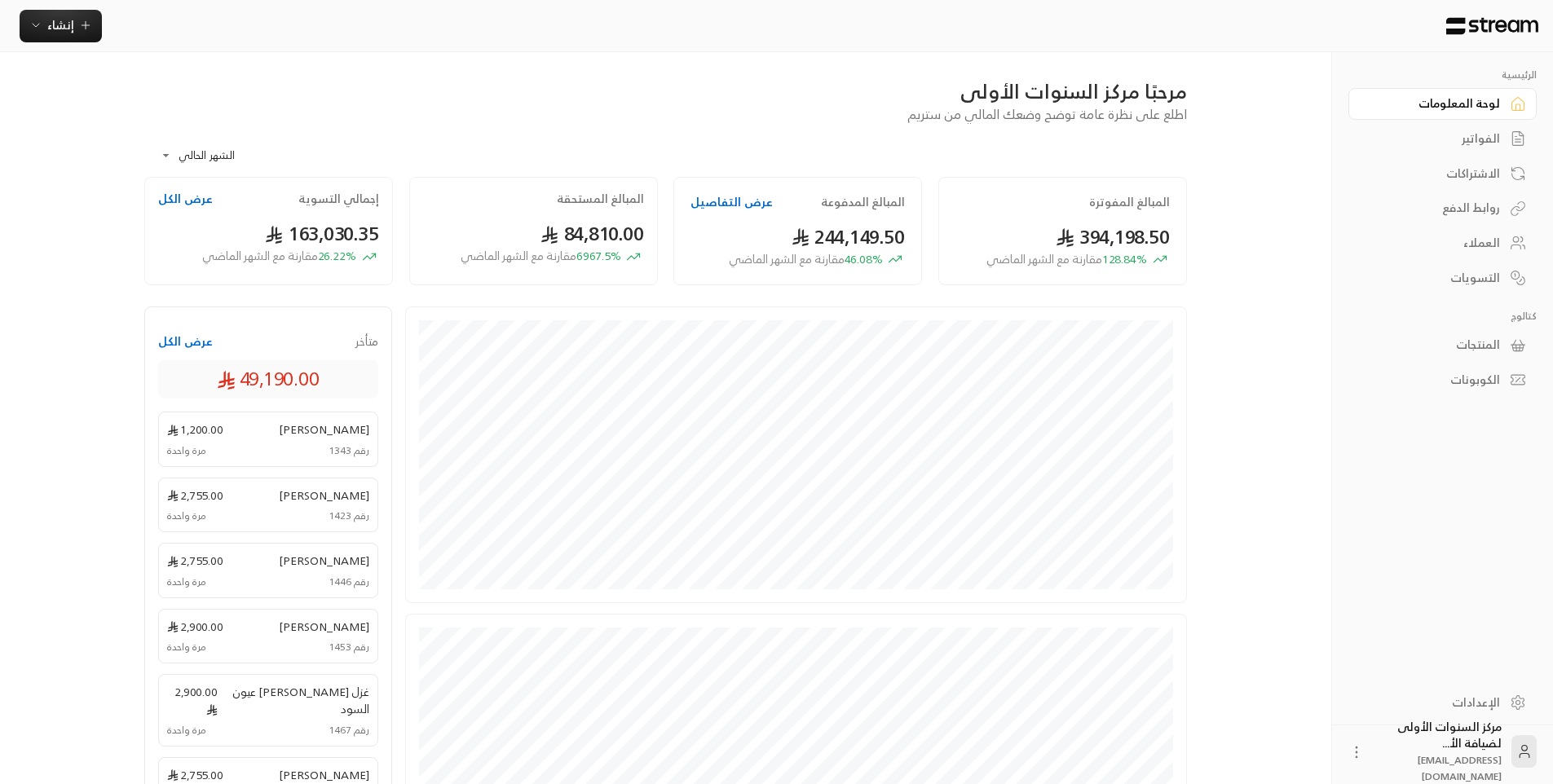
click at [1470, 138] on div "الفواتير" at bounding box center [1434, 138] width 131 height 16
